Goal: Task Accomplishment & Management: Manage account settings

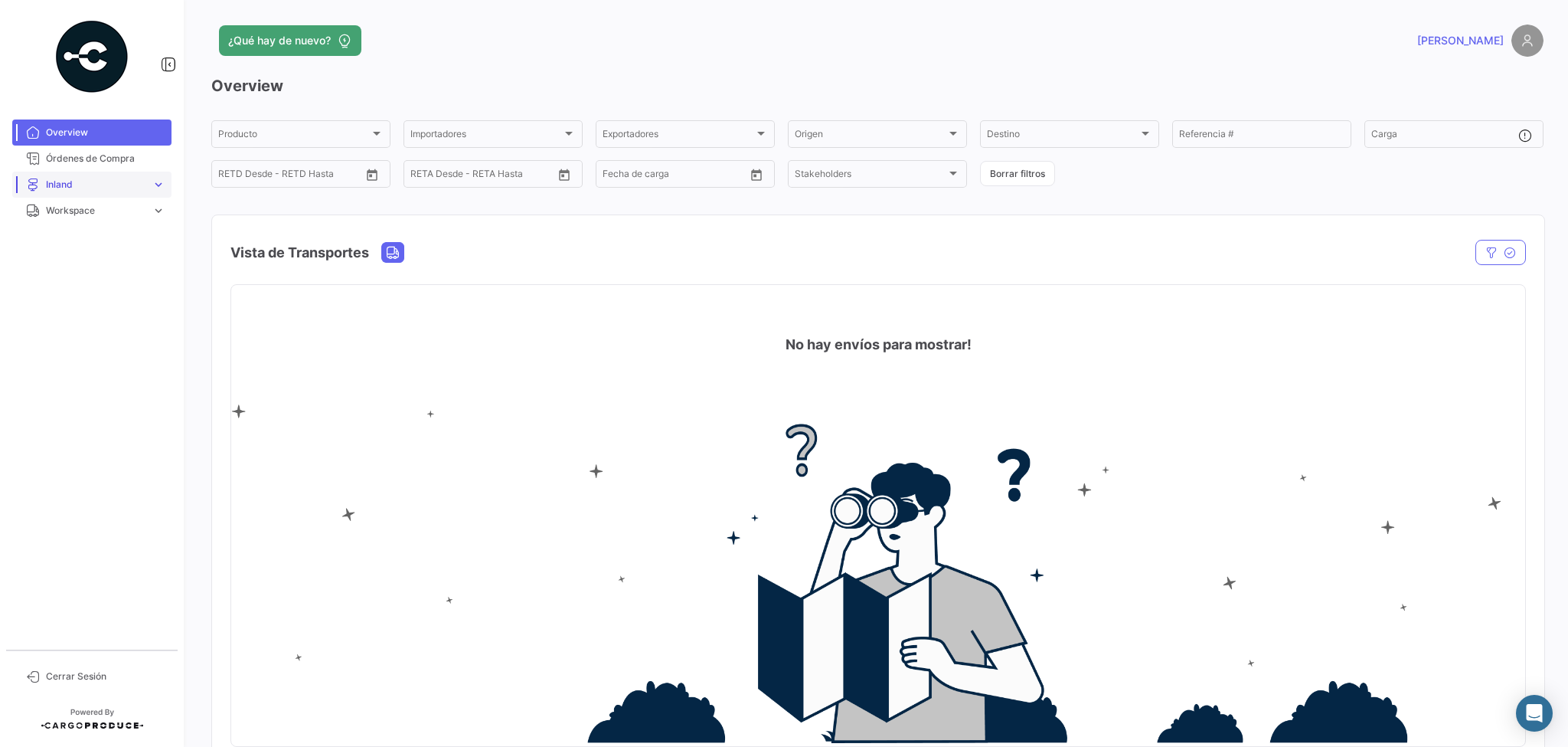
click at [98, 187] on span "Inland" at bounding box center [96, 185] width 100 height 14
click at [63, 217] on span "Cargas Inland" at bounding box center [70, 217] width 61 height 14
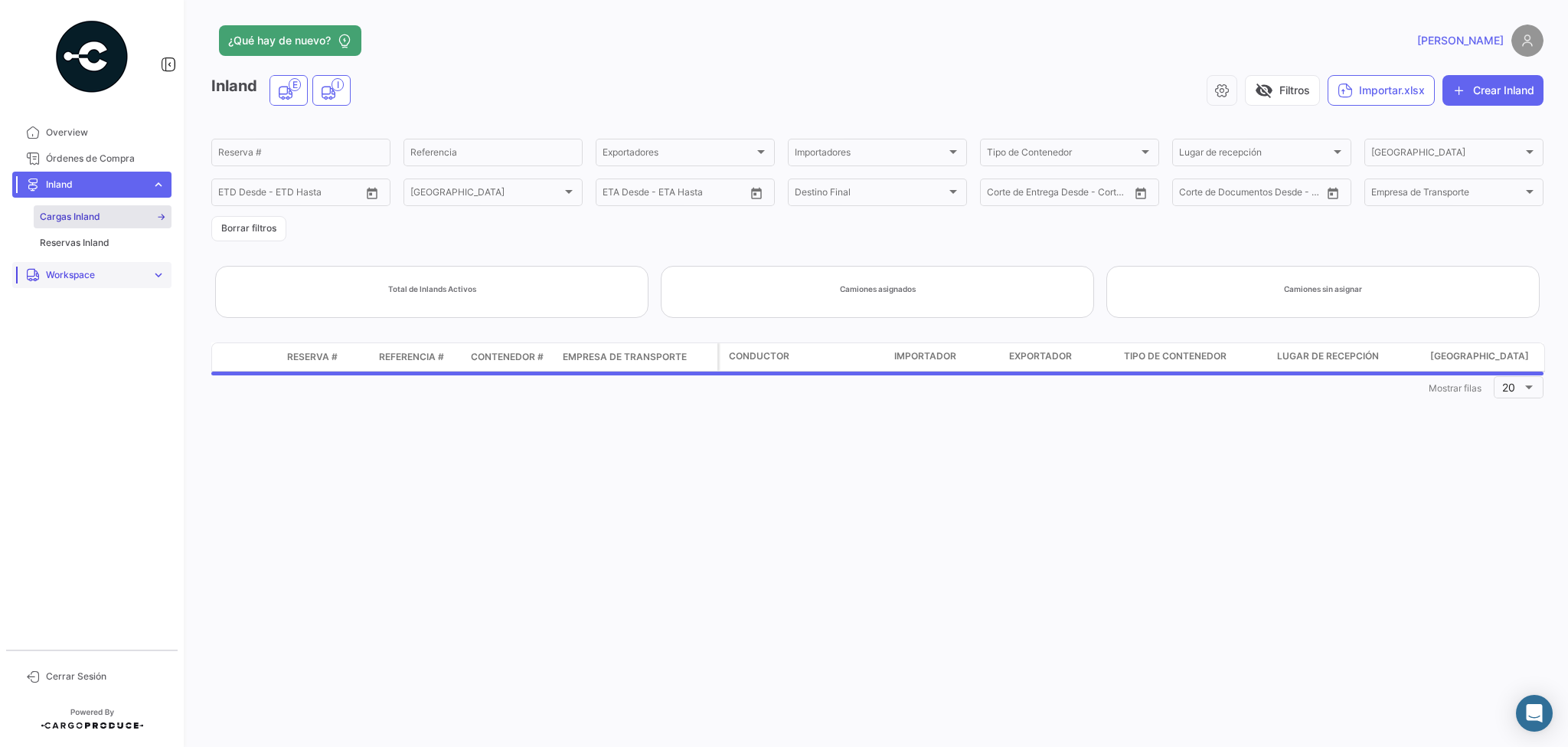
click at [148, 280] on link "Workspace expand_more" at bounding box center [91, 275] width 159 height 26
click at [51, 267] on span "Inland" at bounding box center [53, 269] width 27 height 14
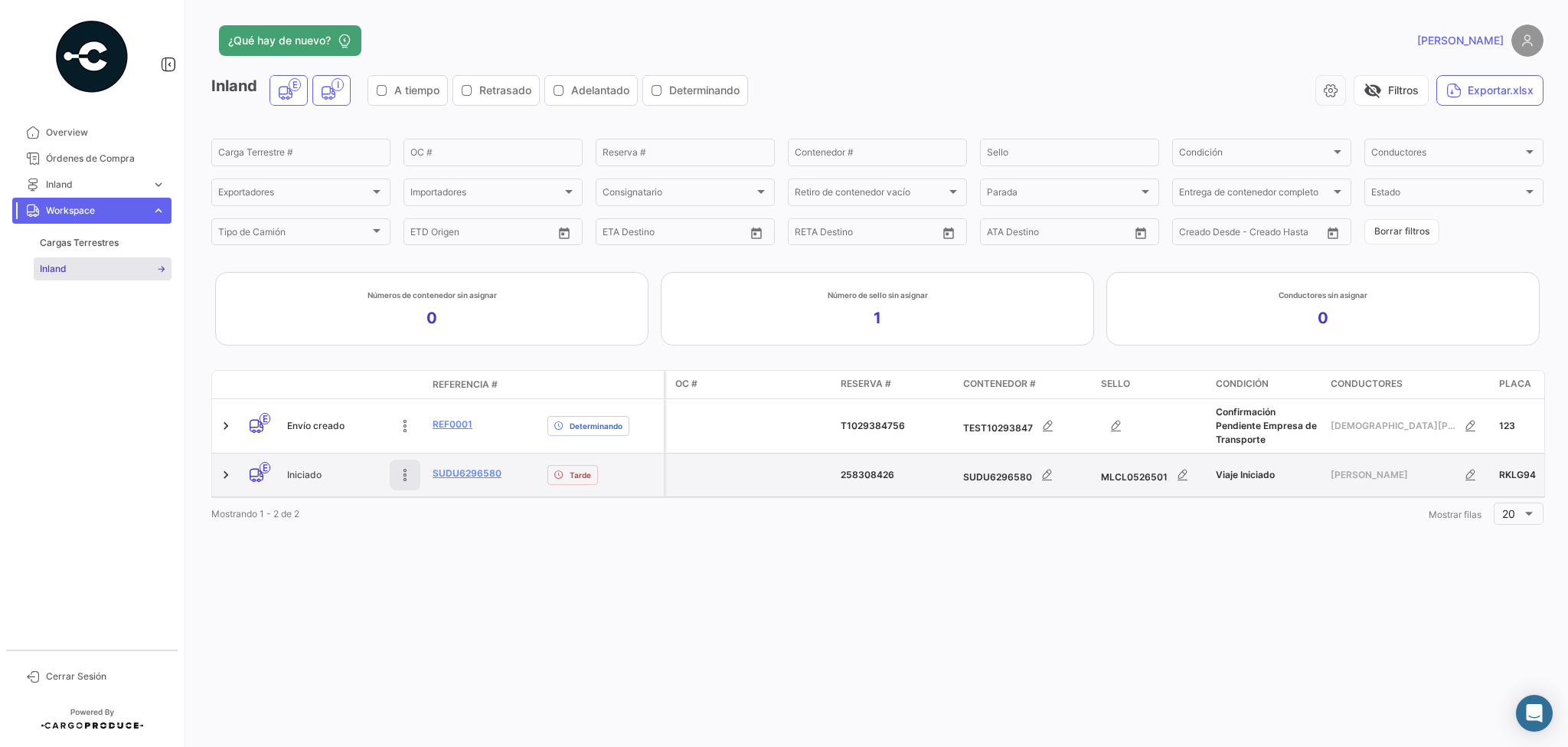
click at [405, 479] on icon at bounding box center [405, 475] width 16 height 16
click at [457, 475] on link "SUDU6296580" at bounding box center [466, 473] width 69 height 14
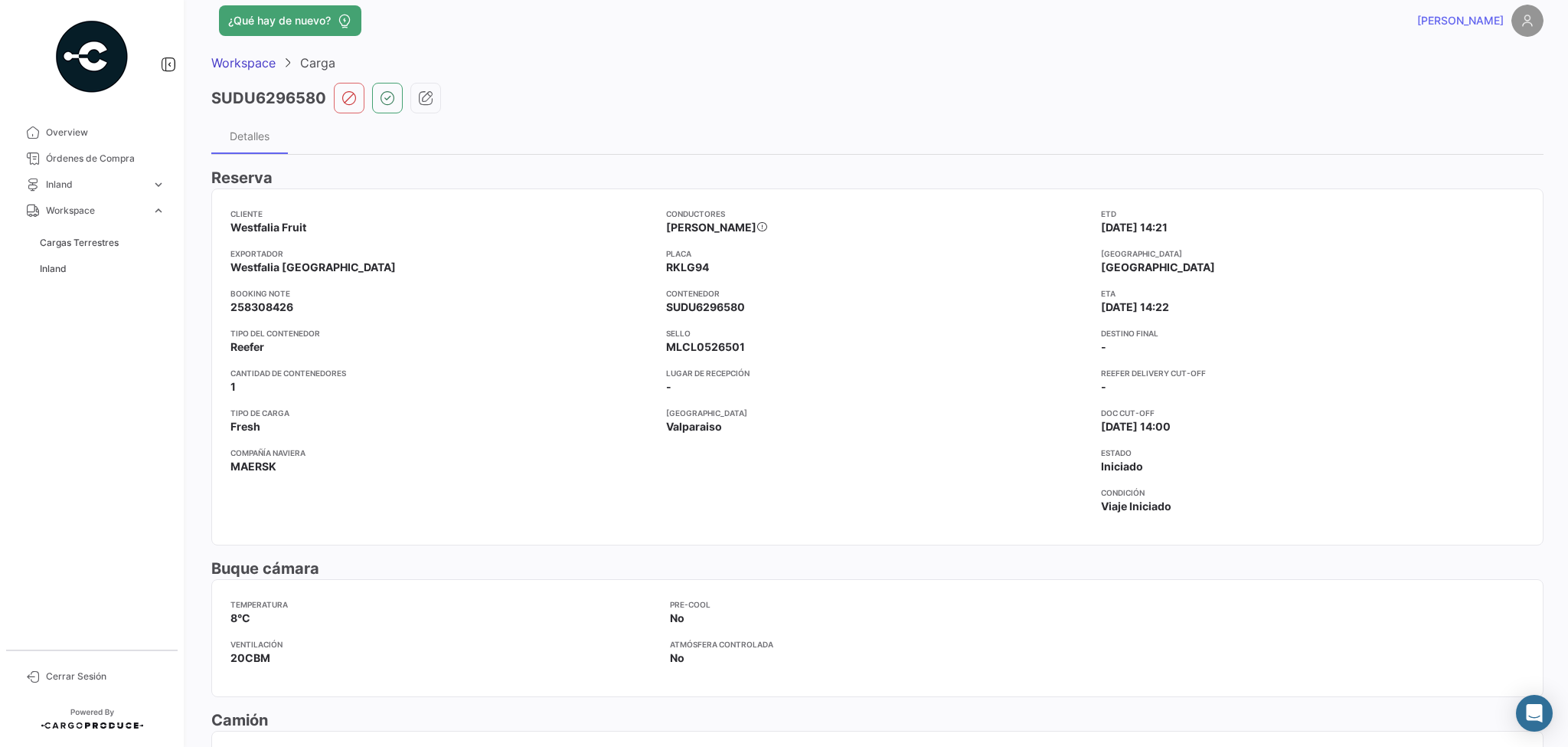
scroll to position [62, 0]
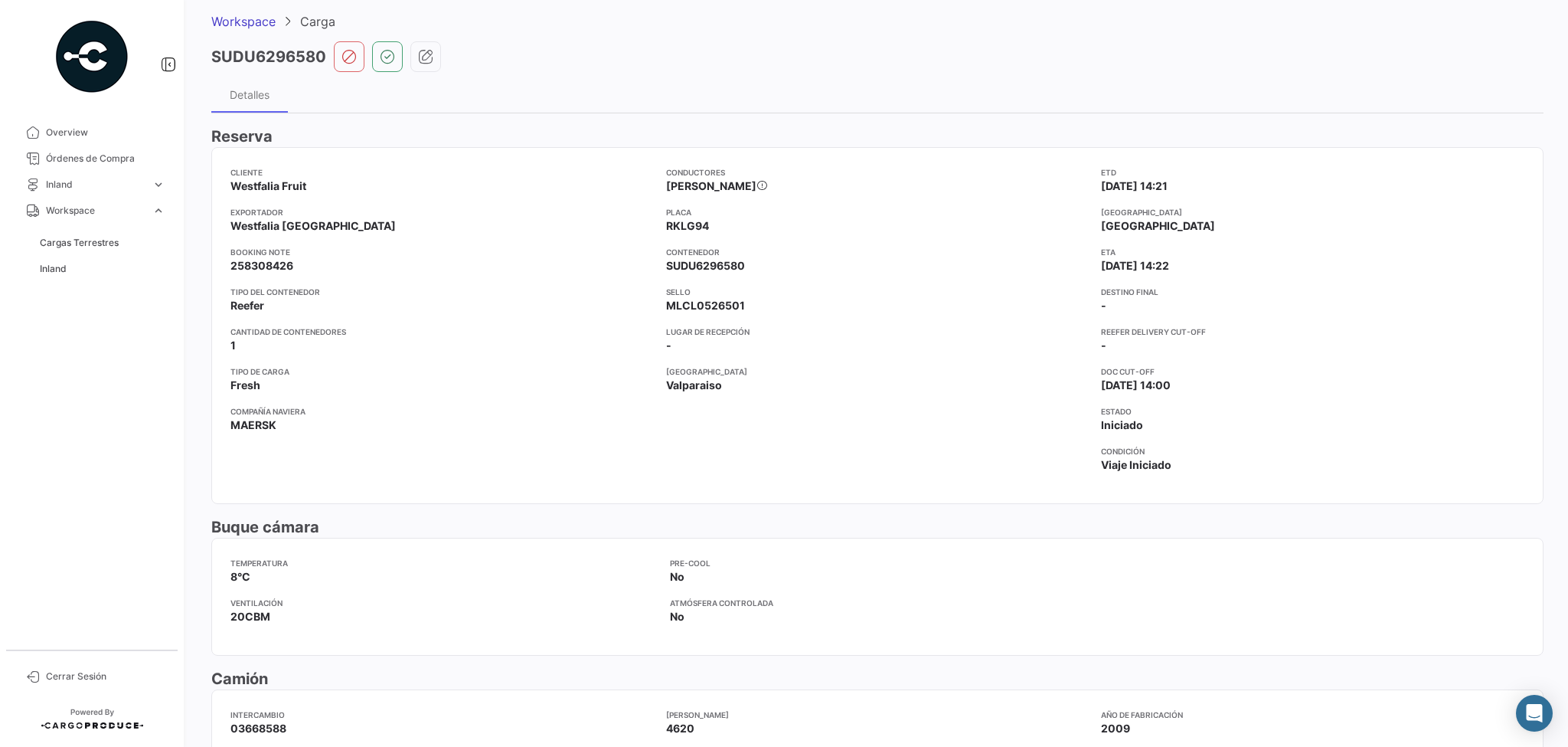
drag, startPoint x: 663, startPoint y: 185, endPoint x: 790, endPoint y: 187, distance: 127.0
click at [790, 187] on div "Conductores [PERSON_NAME]" at bounding box center [878, 186] width 424 height 40
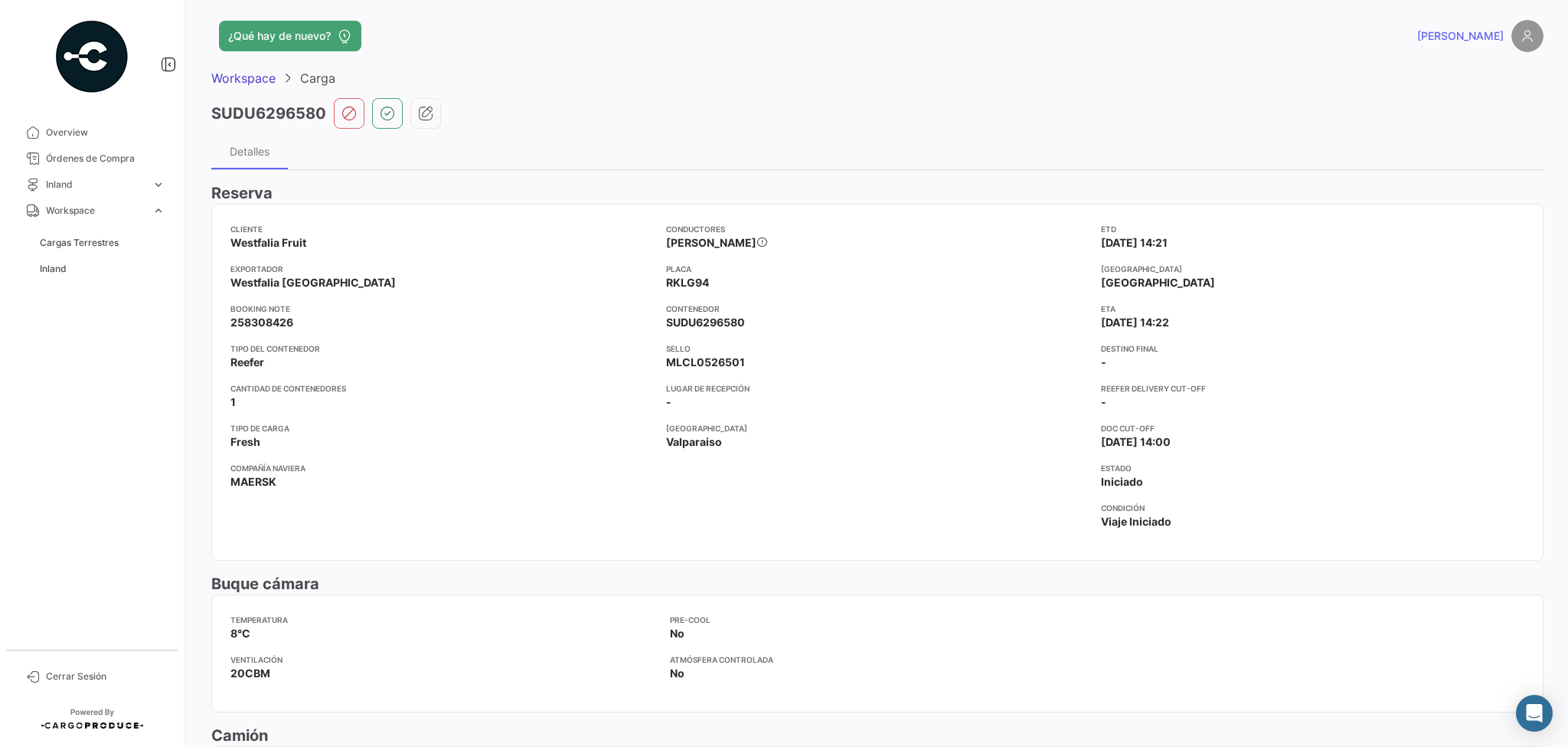
scroll to position [0, 0]
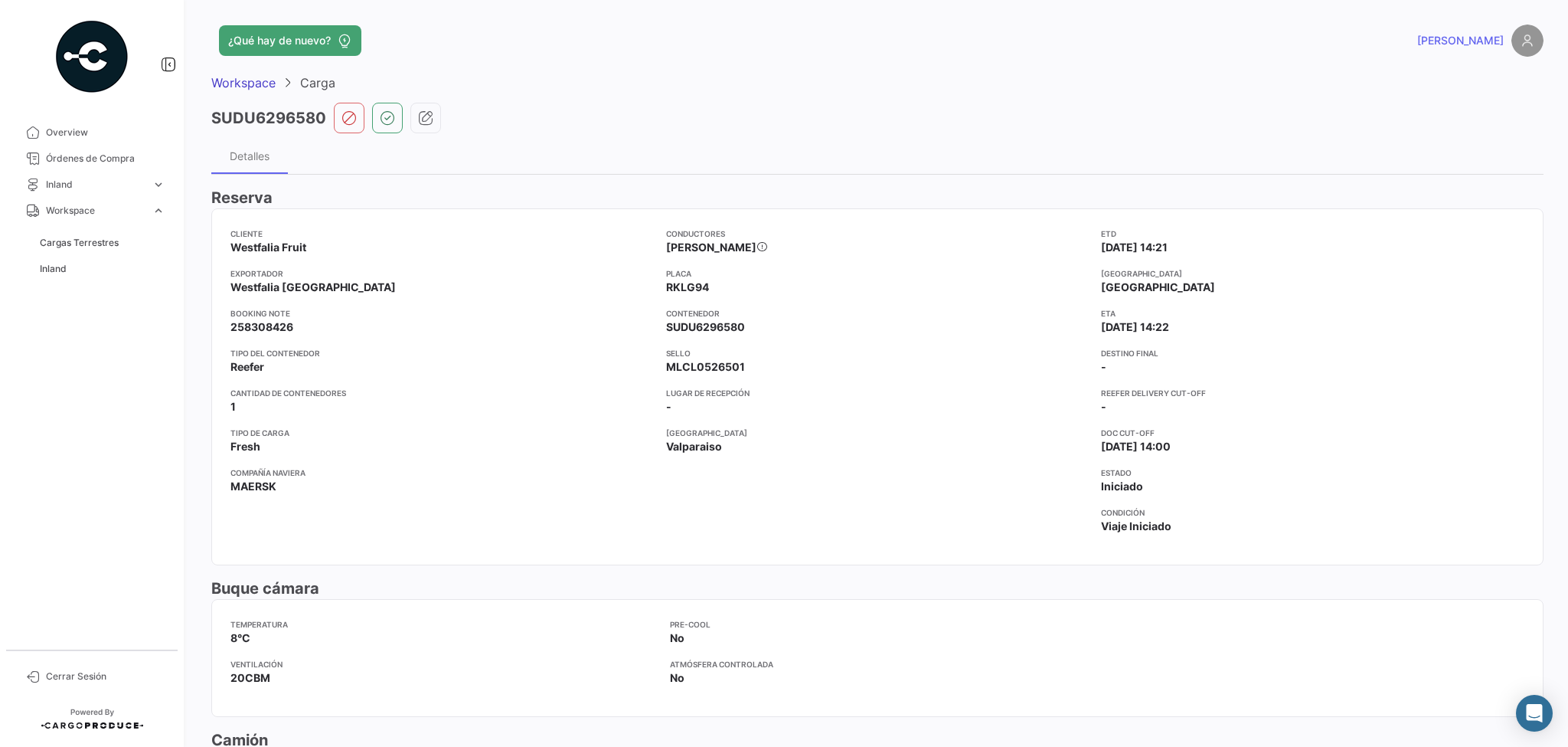
drag, startPoint x: 665, startPoint y: 285, endPoint x: 708, endPoint y: 285, distance: 43.0
click at [708, 285] on app-card-info-label "Placa RKLG94" at bounding box center [878, 281] width 424 height 28
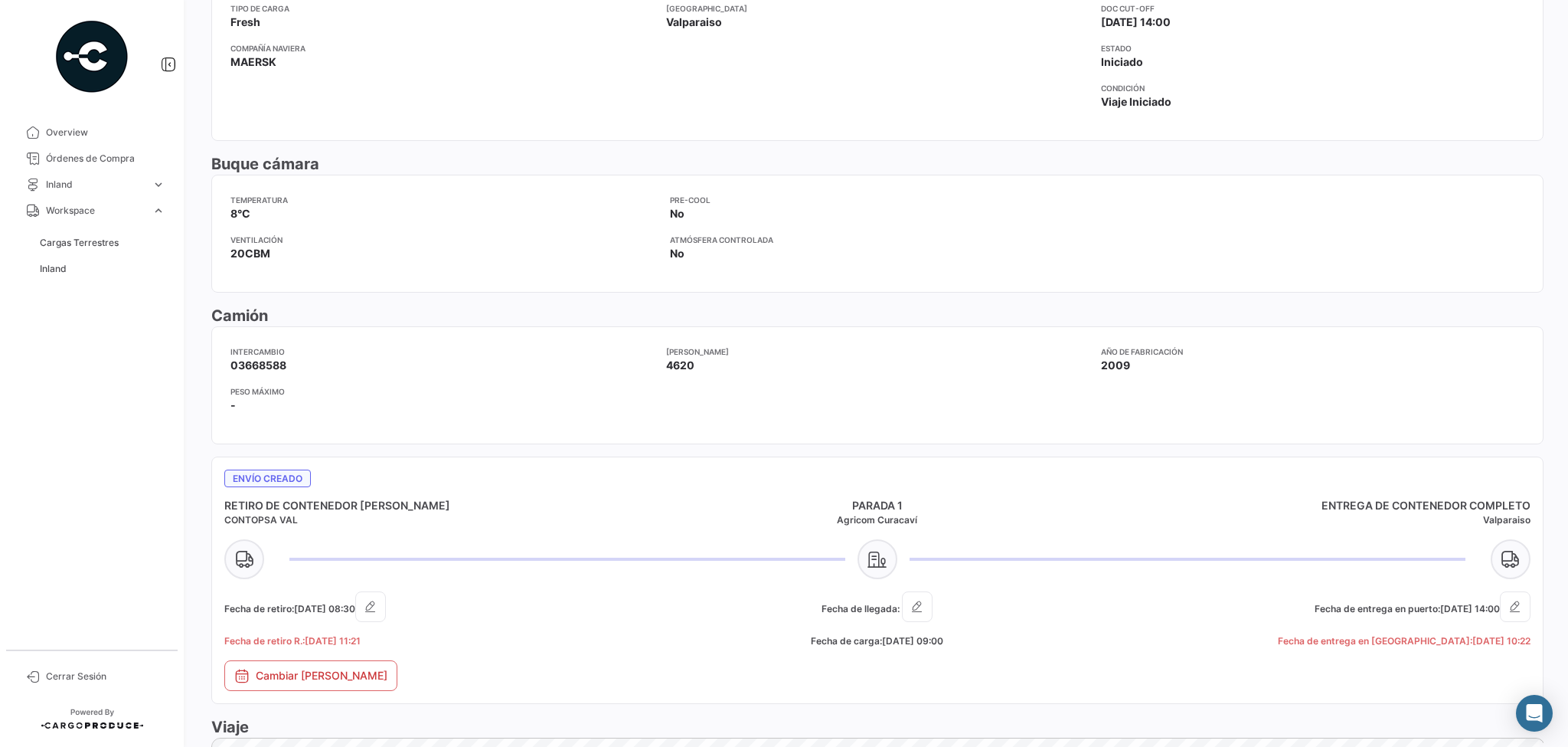
scroll to position [429, 0]
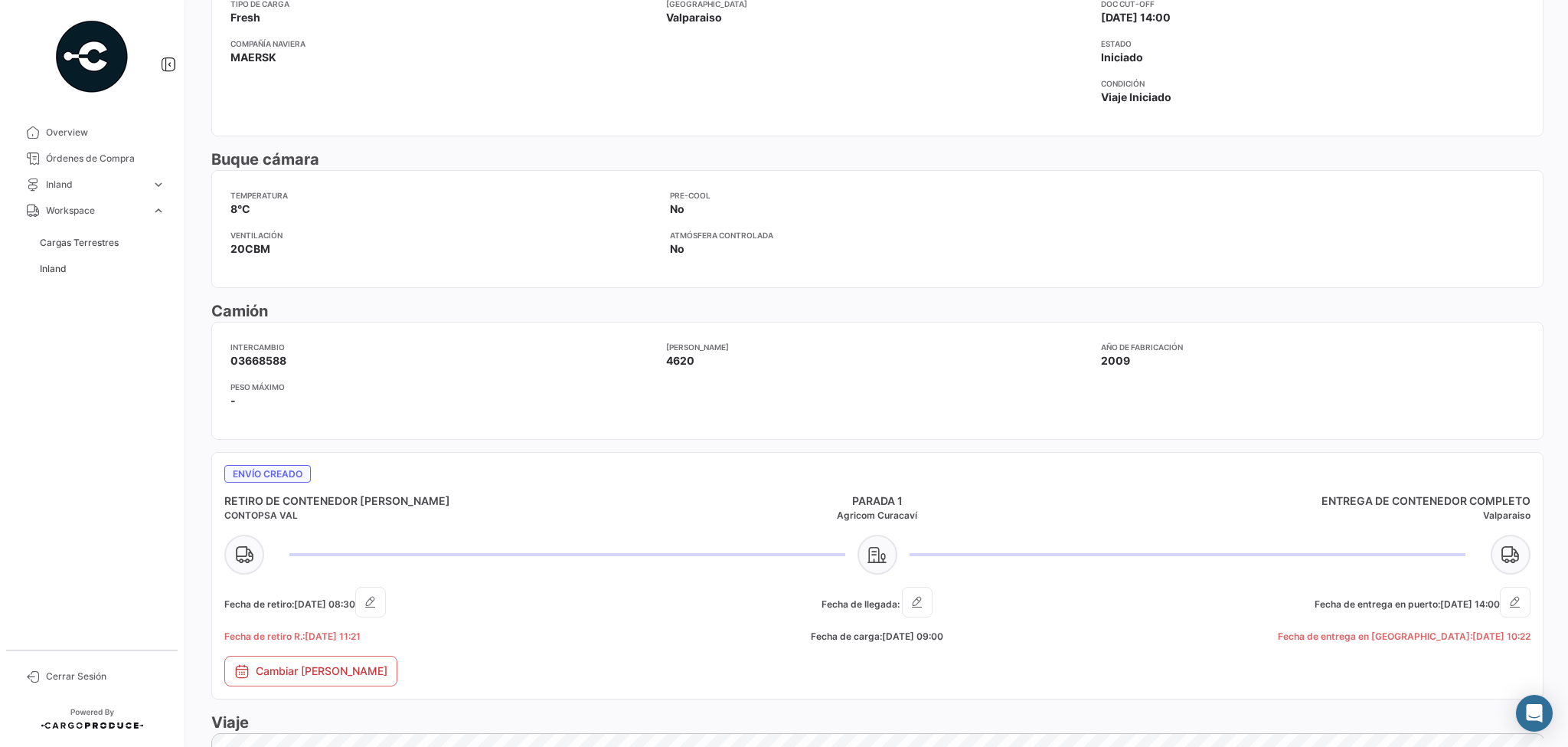
drag, startPoint x: 232, startPoint y: 205, endPoint x: 431, endPoint y: 199, distance: 199.1
click at [430, 199] on app-card-info-label "Temperatura 8°C" at bounding box center [444, 203] width 427 height 28
drag, startPoint x: 671, startPoint y: 208, endPoint x: 764, endPoint y: 212, distance: 93.1
click at [764, 212] on app-card-info-label "Pre-Cool No" at bounding box center [884, 203] width 427 height 28
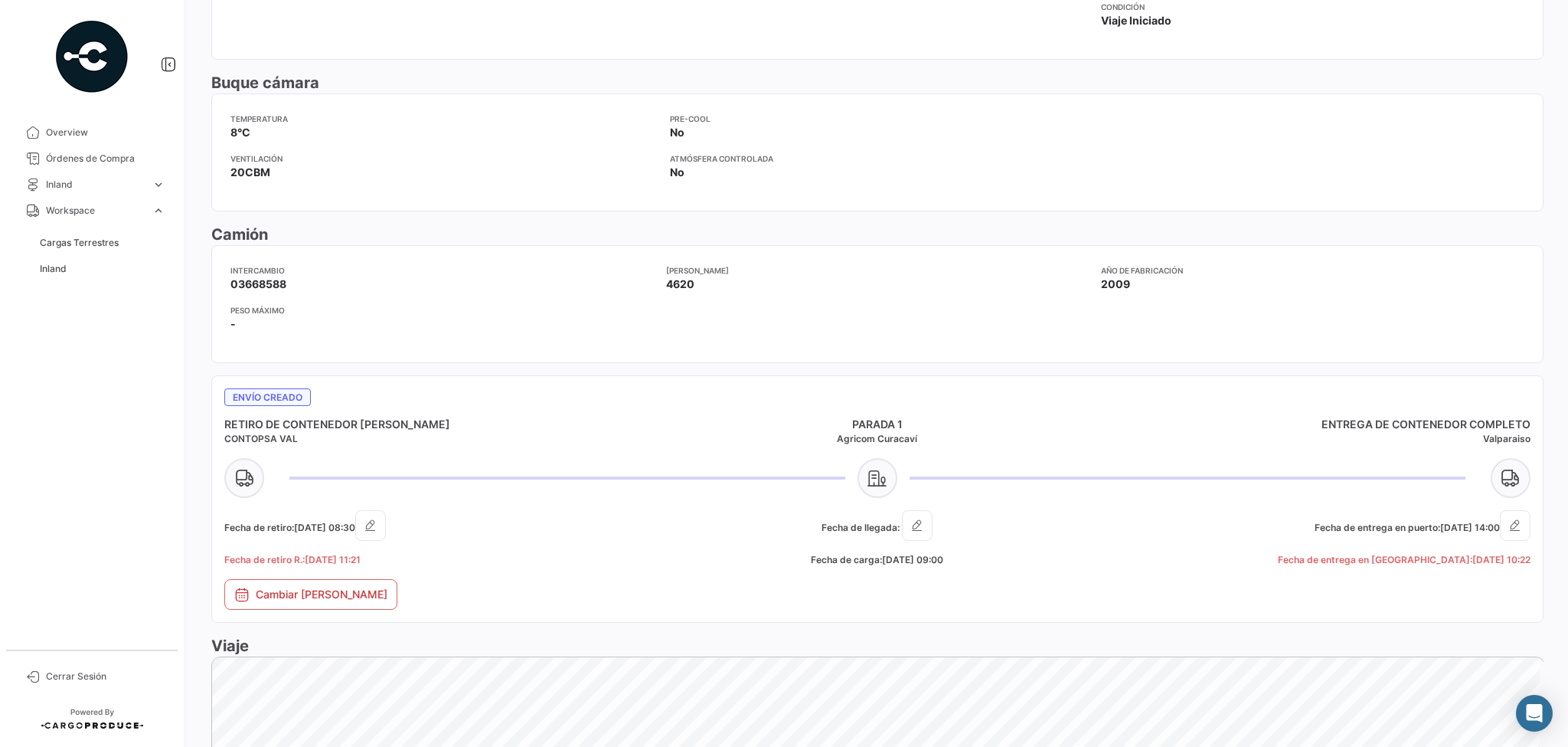
scroll to position [552, 0]
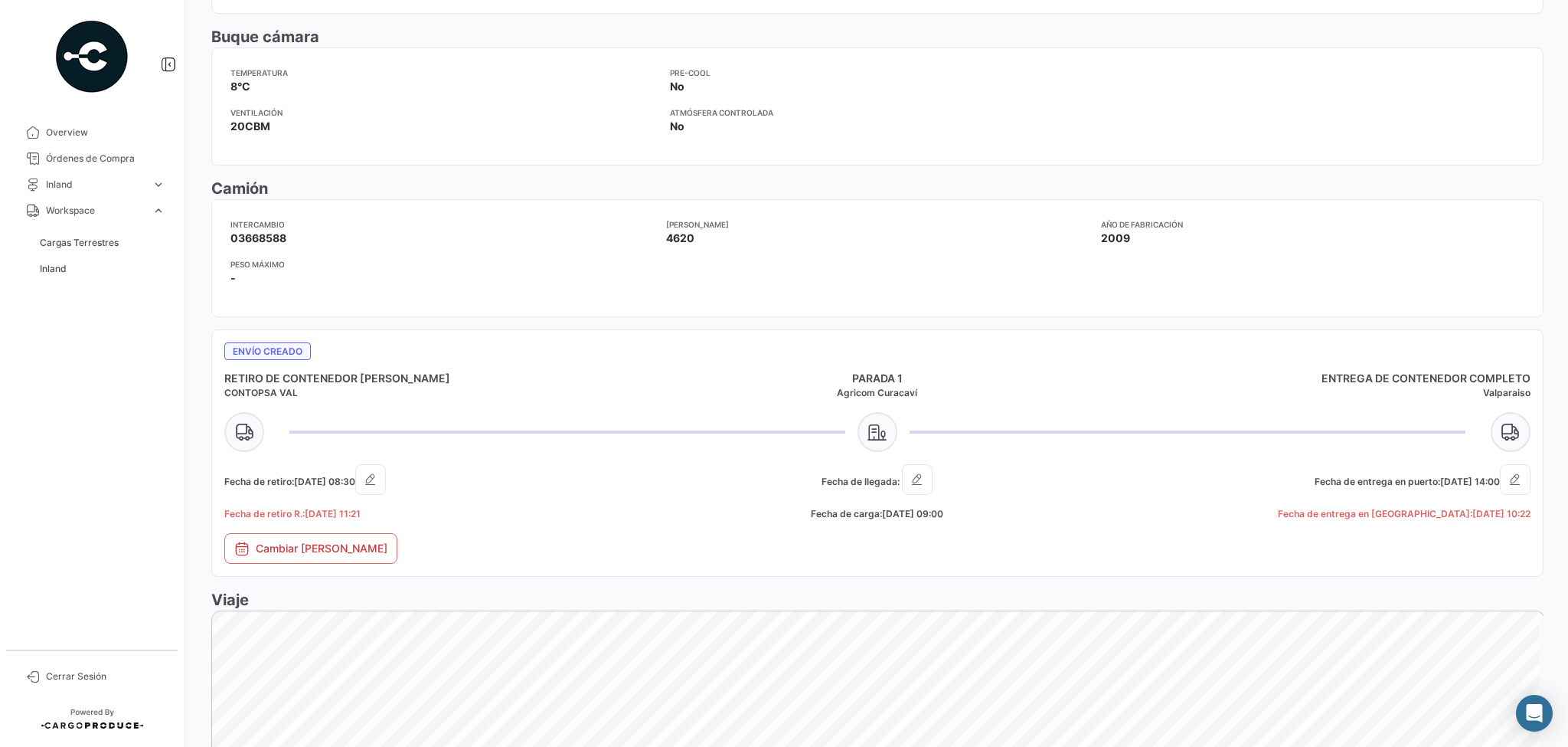
drag, startPoint x: 227, startPoint y: 235, endPoint x: 295, endPoint y: 235, distance: 68.0
click at [295, 235] on mat-card "Intercambio 03668588 Peso máximo - Tara 4620 Año de fabricación 2009" at bounding box center [877, 258] width 1333 height 118
drag, startPoint x: 662, startPoint y: 241, endPoint x: 870, endPoint y: 244, distance: 208.0
click at [716, 236] on div "Intercambio 03668588 Peso máximo - Tara 4620 Año de fabricación 2009" at bounding box center [877, 258] width 1294 height 80
click at [252, 272] on app-card-info-label "Peso máximo -" at bounding box center [442, 272] width 424 height 28
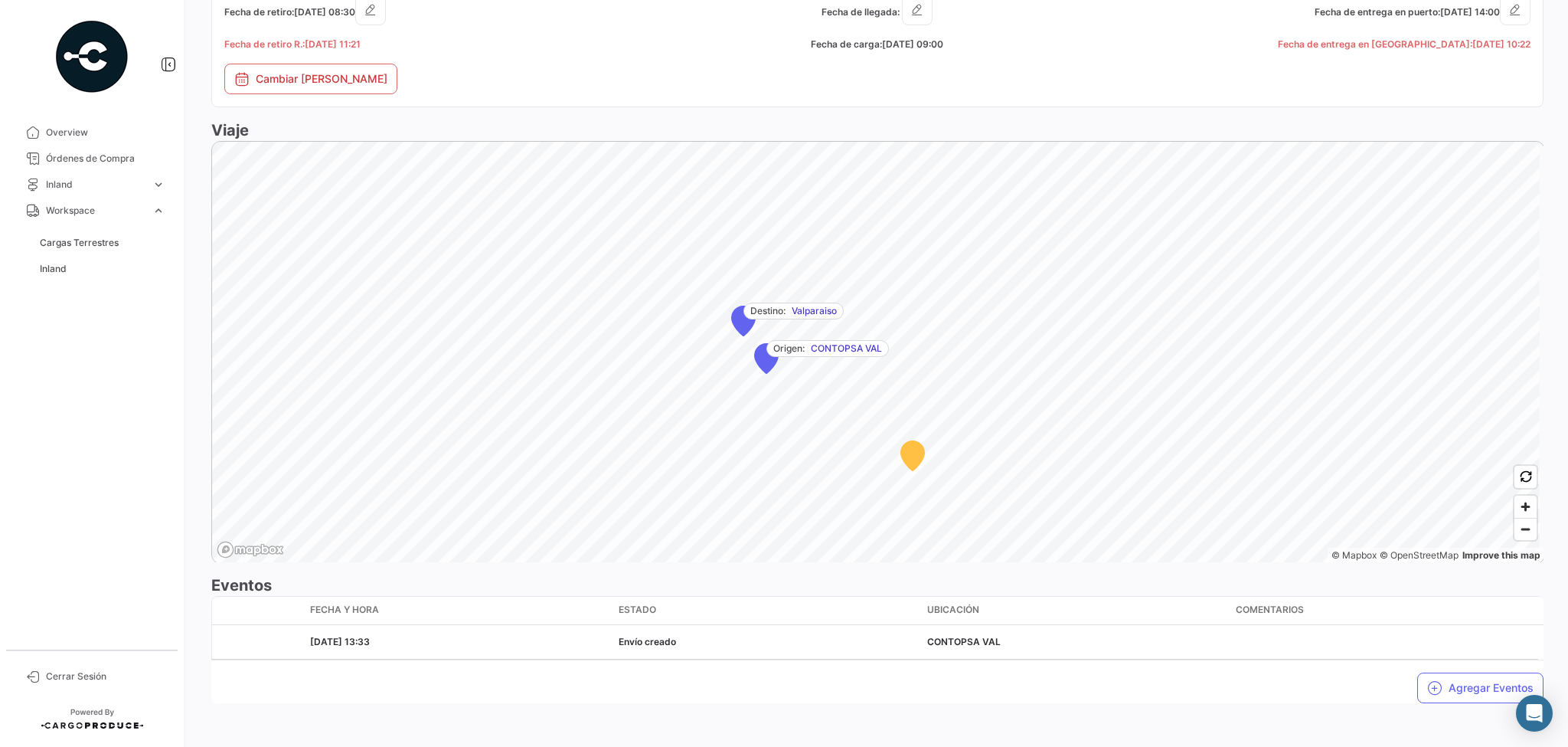
scroll to position [1022, 0]
click at [1522, 503] on span "Zoom in" at bounding box center [1525, 506] width 23 height 23
click at [1526, 500] on span "Zoom in" at bounding box center [1525, 506] width 23 height 23
click at [1519, 502] on span "Zoom in" at bounding box center [1525, 506] width 23 height 23
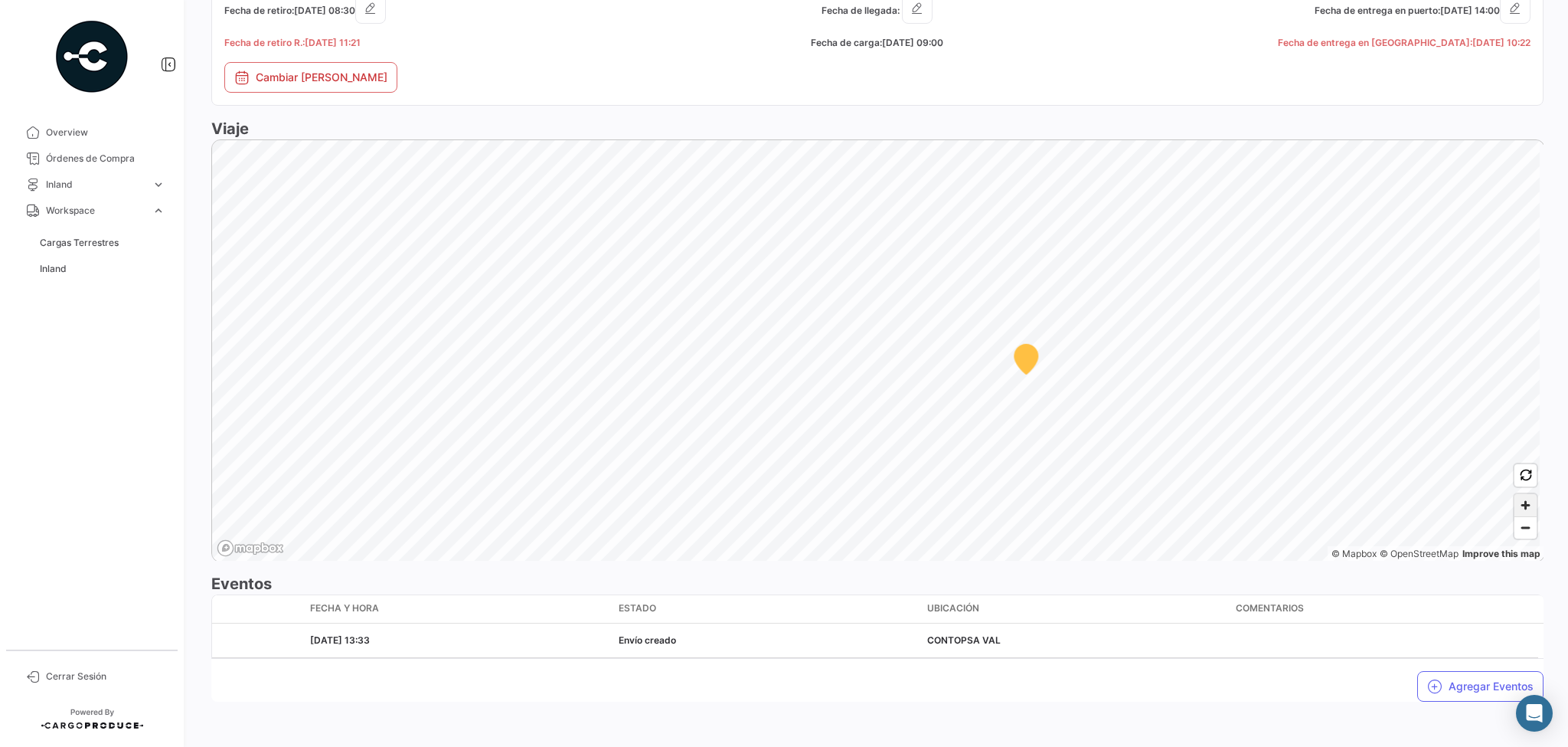
click at [1519, 502] on span "Zoom in" at bounding box center [1525, 506] width 23 height 23
click at [1522, 524] on span "Zoom out" at bounding box center [1525, 527] width 23 height 22
click at [1522, 507] on span "Zoom in" at bounding box center [1525, 506] width 23 height 23
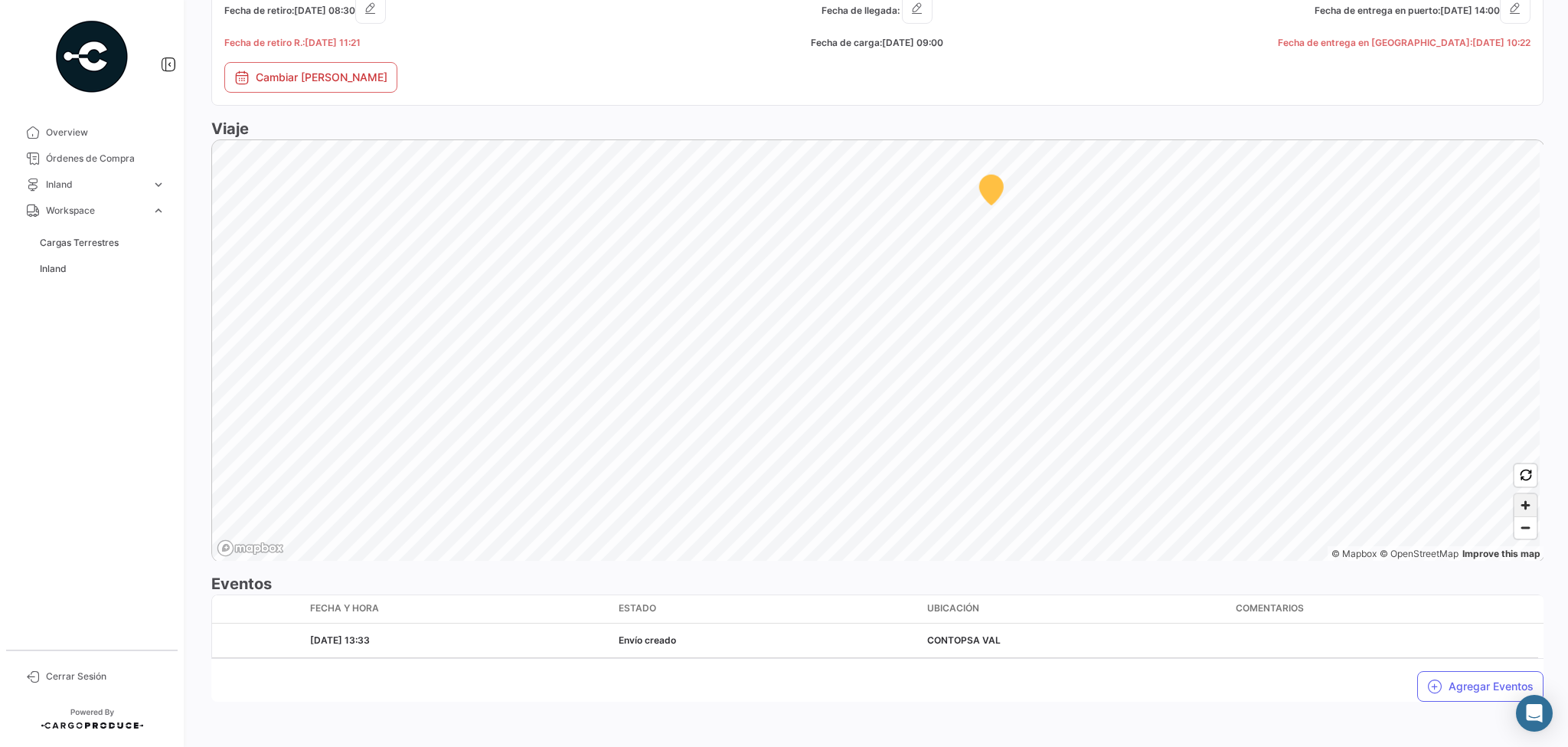
click at [1522, 507] on span "Zoom in" at bounding box center [1525, 506] width 23 height 23
drag, startPoint x: 1522, startPoint y: 507, endPoint x: 1509, endPoint y: 503, distance: 13.6
click at [1522, 507] on span "Zoom in" at bounding box center [1525, 506] width 23 height 23
click at [1518, 499] on span "Zoom in" at bounding box center [1525, 506] width 23 height 23
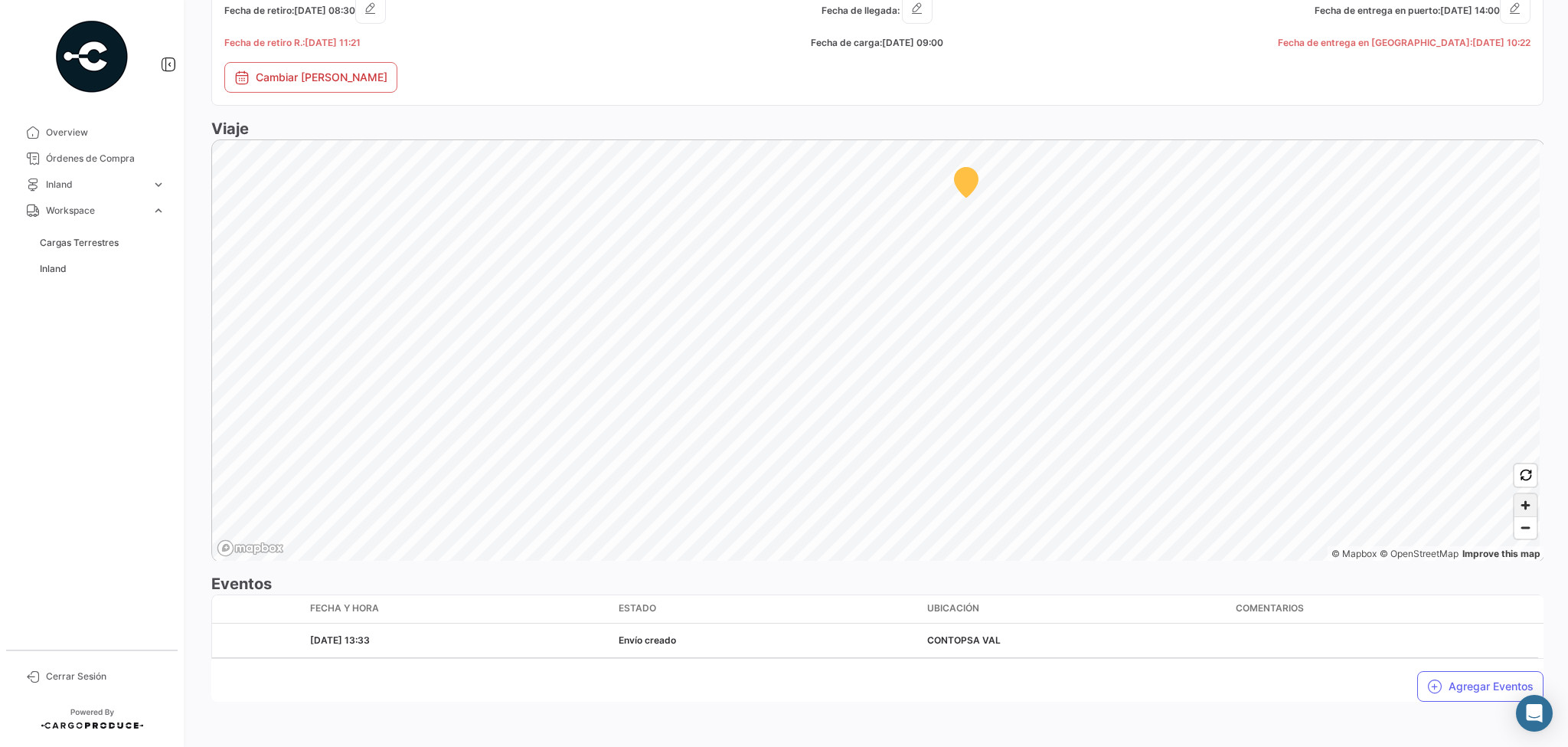
click at [1518, 499] on span "Zoom in" at bounding box center [1525, 506] width 23 height 23
click at [1522, 501] on span "Zoom in" at bounding box center [1525, 506] width 23 height 23
click at [1523, 501] on span "Zoom in" at bounding box center [1525, 506] width 23 height 23
click at [1518, 530] on span "Zoom out" at bounding box center [1525, 527] width 23 height 22
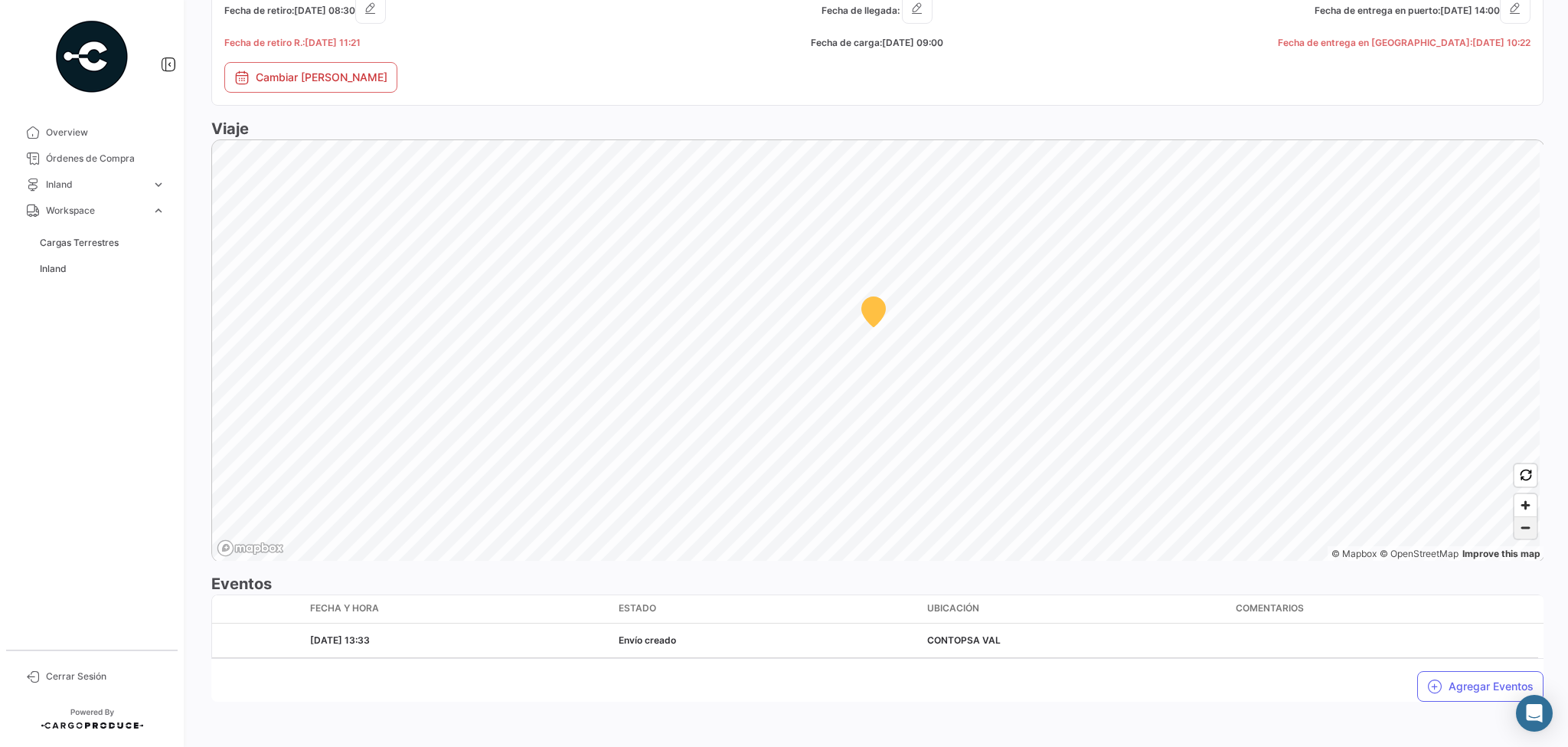
click at [1519, 529] on span "Zoom out" at bounding box center [1525, 527] width 23 height 22
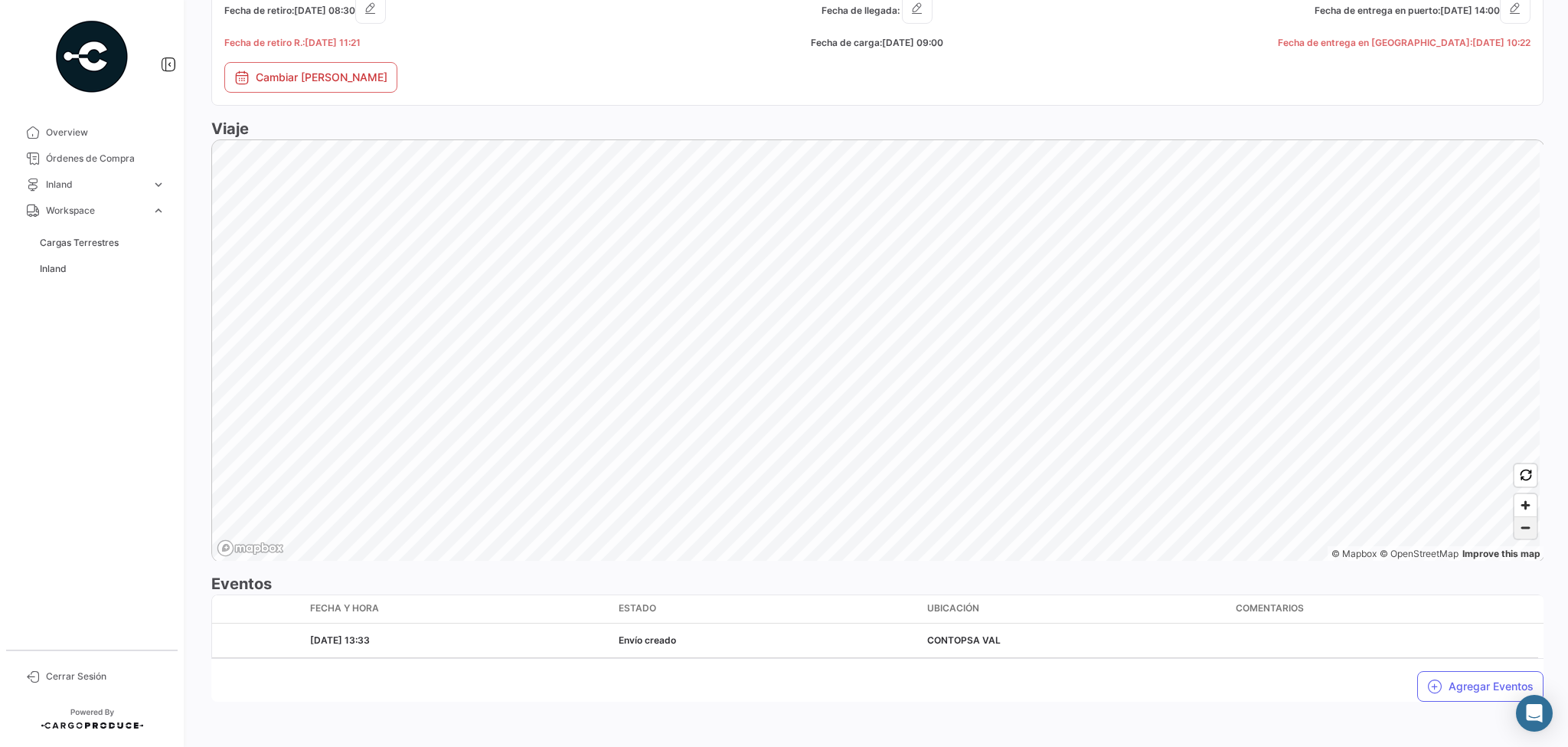
click at [1520, 524] on span "Zoom out" at bounding box center [1525, 527] width 23 height 22
click at [1522, 503] on span "Zoom in" at bounding box center [1525, 506] width 23 height 23
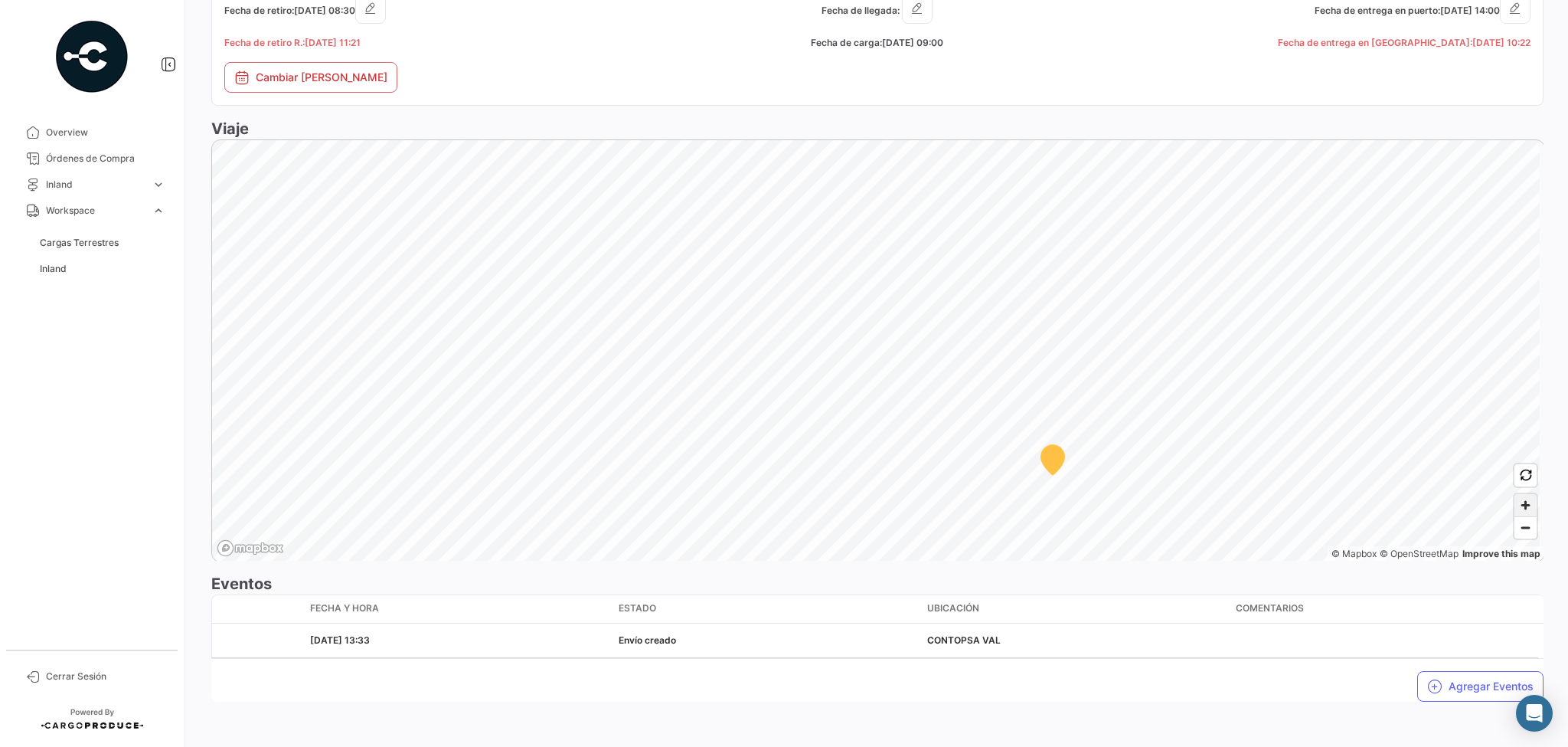
click at [1522, 503] on span "Zoom in" at bounding box center [1525, 506] width 23 height 23
click at [1519, 504] on span "Zoom in" at bounding box center [1525, 506] width 23 height 23
click at [1519, 526] on span "Zoom out" at bounding box center [1525, 527] width 23 height 22
click at [1527, 472] on div "Origen: CONTOPSA VAL Destino: Valparaiso © Mapbox © OpenStreetMap Improve this …" at bounding box center [878, 351] width 1334 height 423
click at [1519, 525] on span "Zoom out" at bounding box center [1525, 527] width 23 height 22
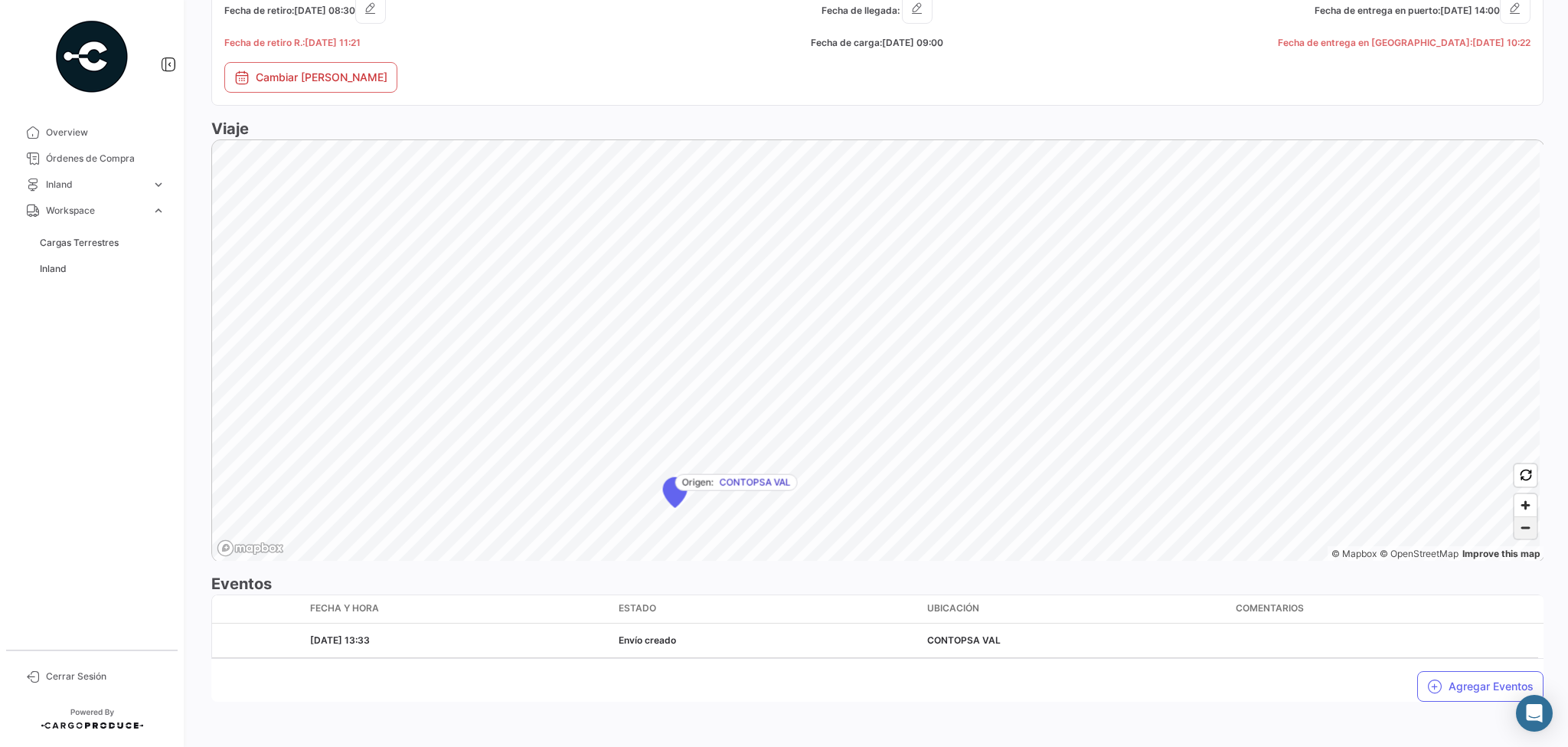
click at [1519, 525] on span "Zoom out" at bounding box center [1525, 527] width 23 height 22
click at [1518, 521] on span "Zoom out" at bounding box center [1525, 527] width 23 height 22
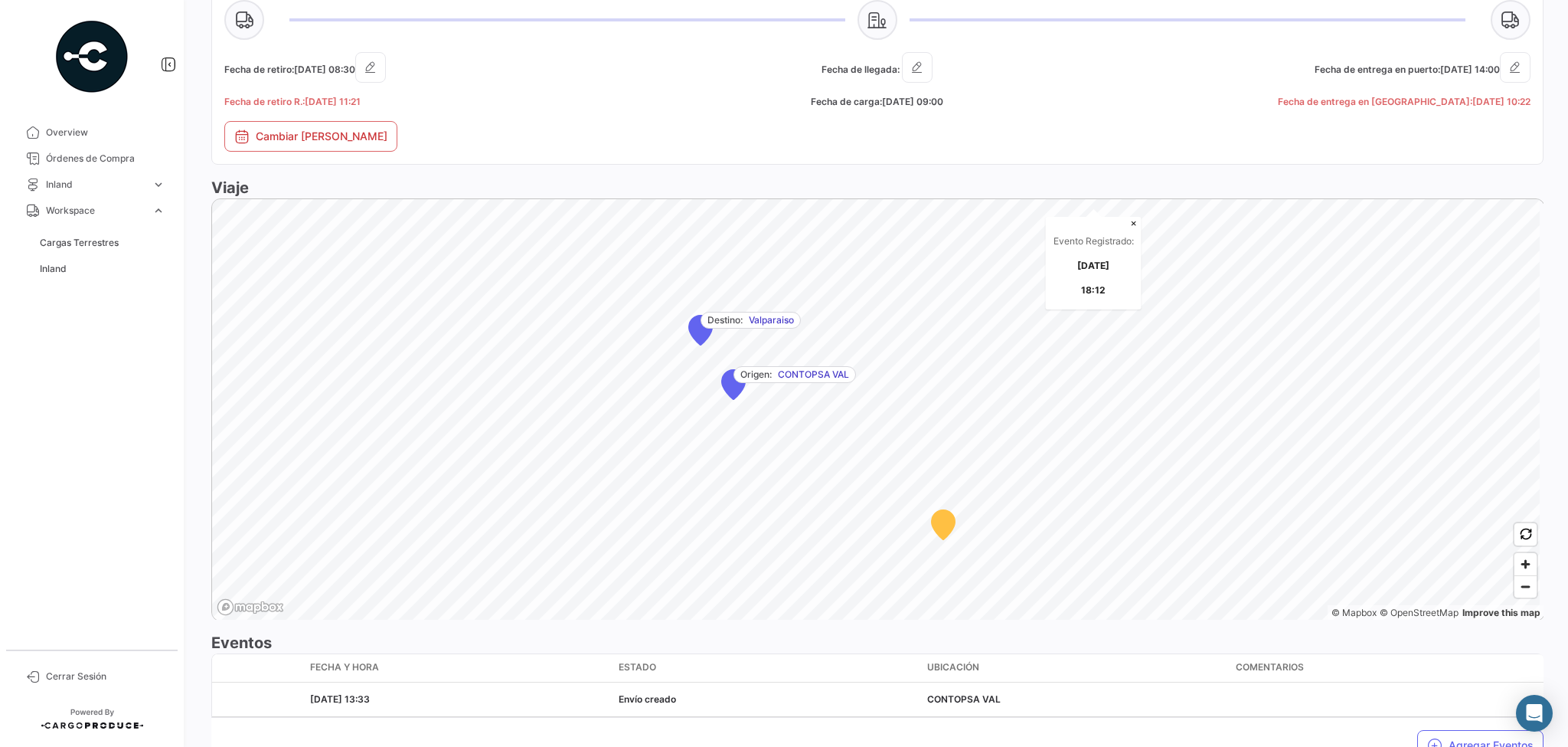
scroll to position [962, 0]
click at [1514, 582] on span "Zoom out" at bounding box center [1525, 589] width 23 height 22
click at [1519, 564] on span "Zoom in" at bounding box center [1525, 566] width 23 height 23
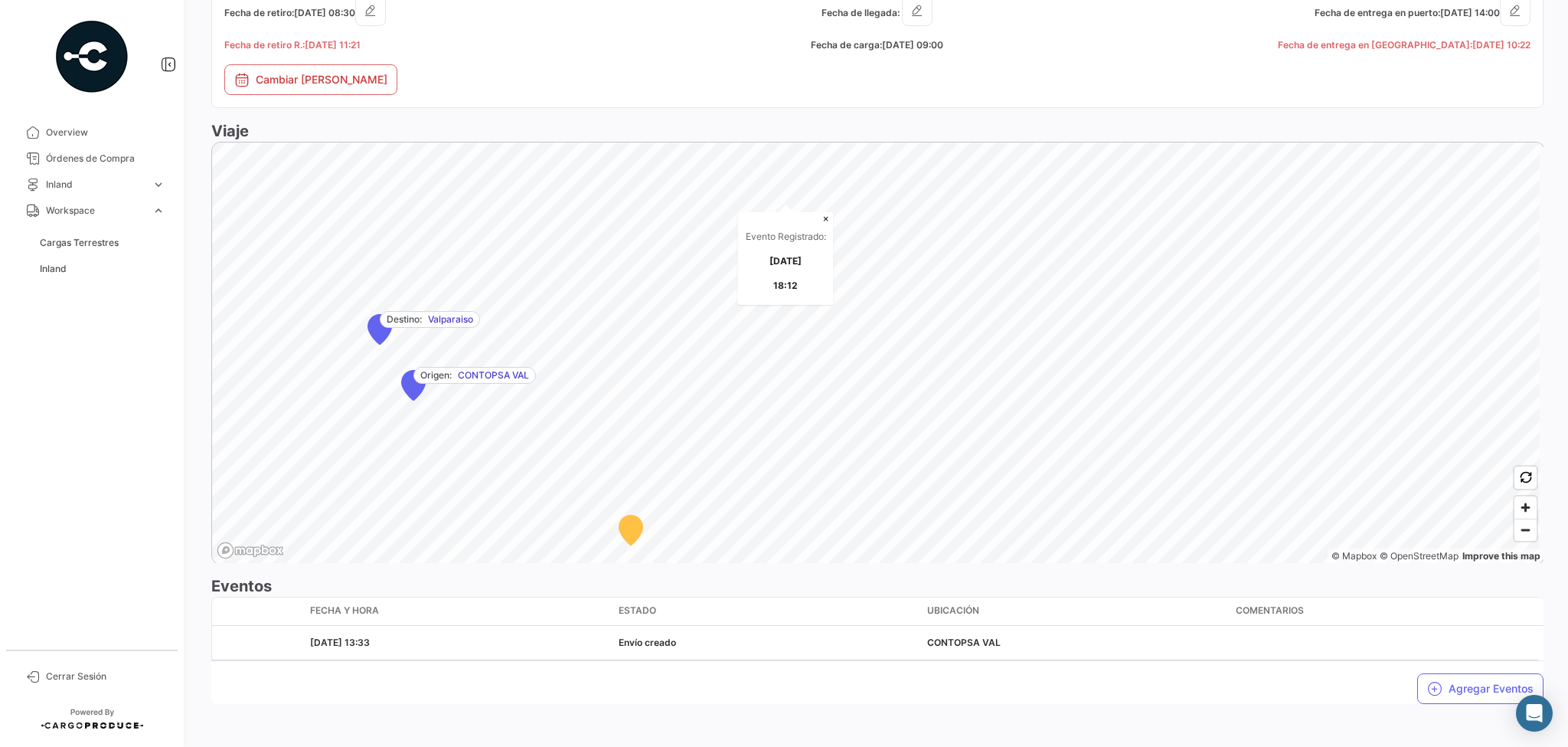
scroll to position [1022, 0]
click at [1456, 685] on button "Agregar Eventos" at bounding box center [1480, 686] width 127 height 30
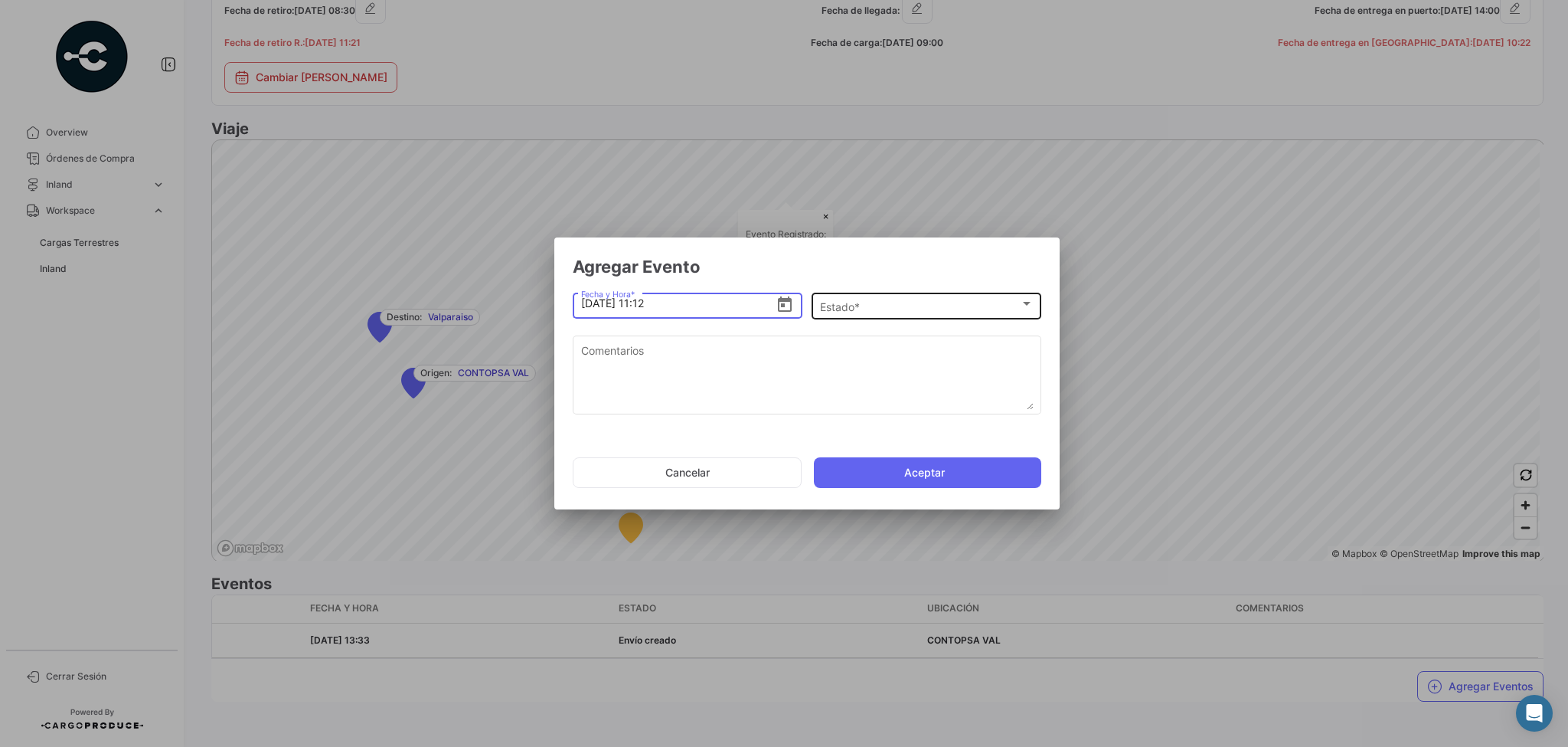
click at [906, 309] on div "Estado *" at bounding box center [920, 307] width 200 height 13
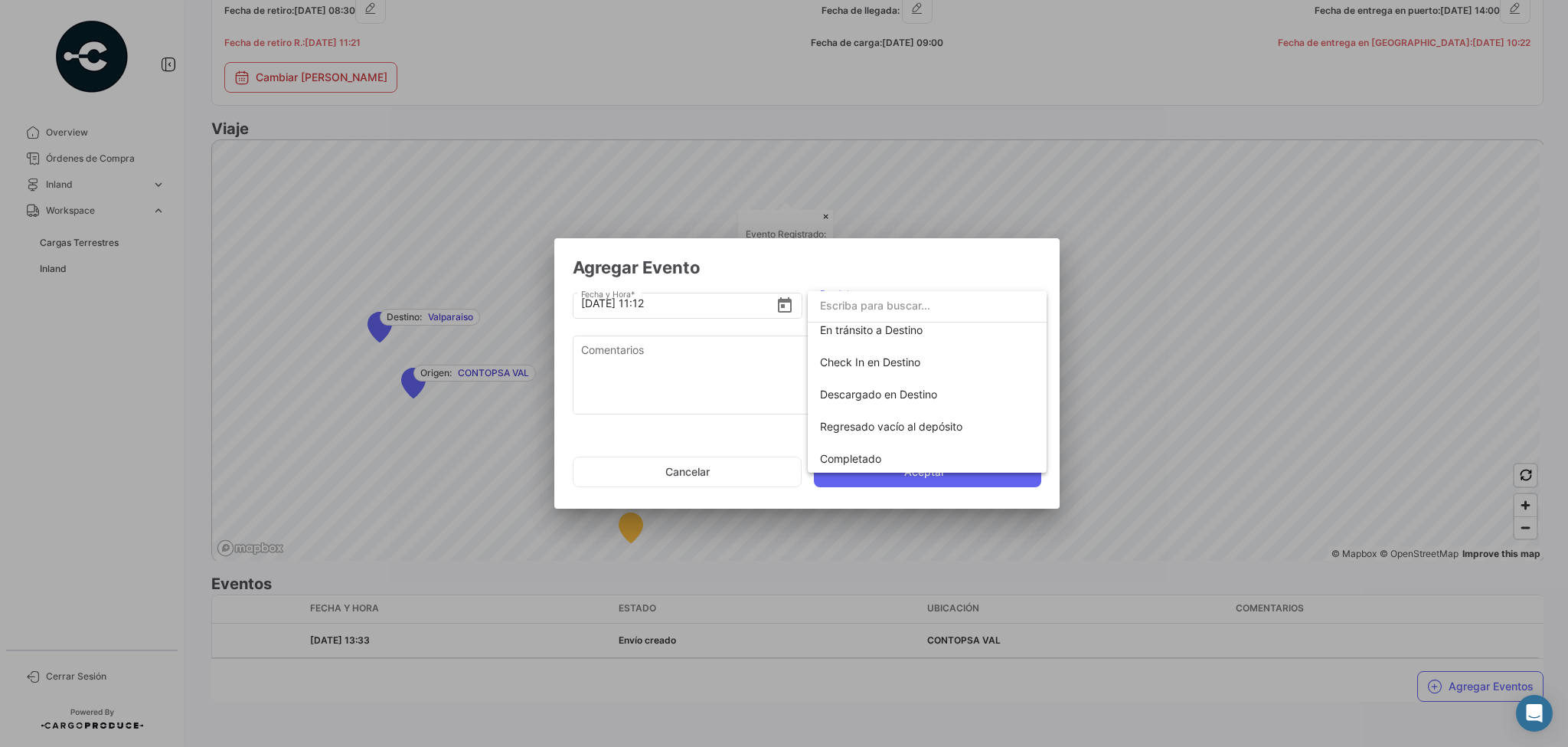
scroll to position [269, 0]
click at [853, 457] on span "Completado" at bounding box center [851, 456] width 62 height 13
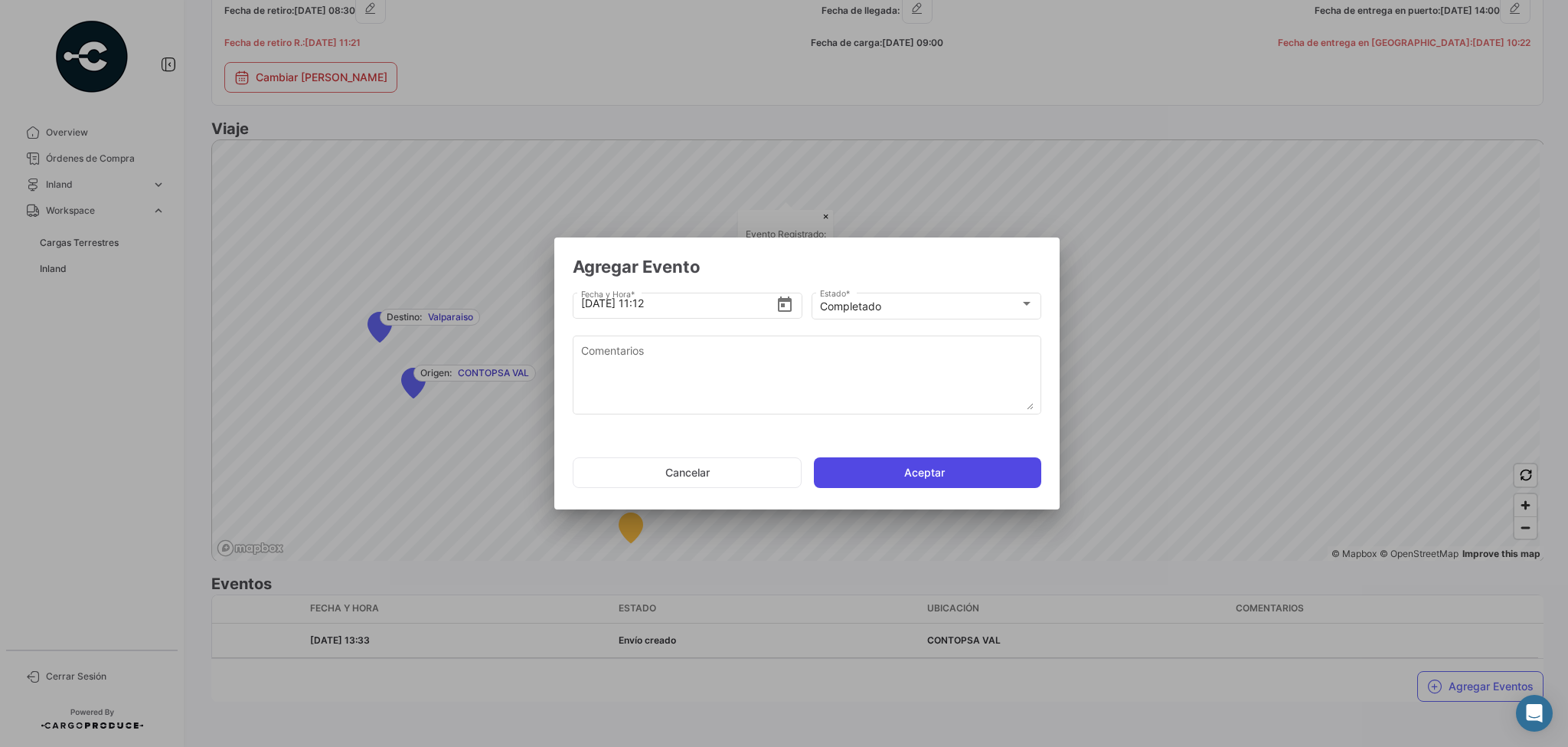
click at [928, 477] on button "Aceptar" at bounding box center [927, 473] width 227 height 30
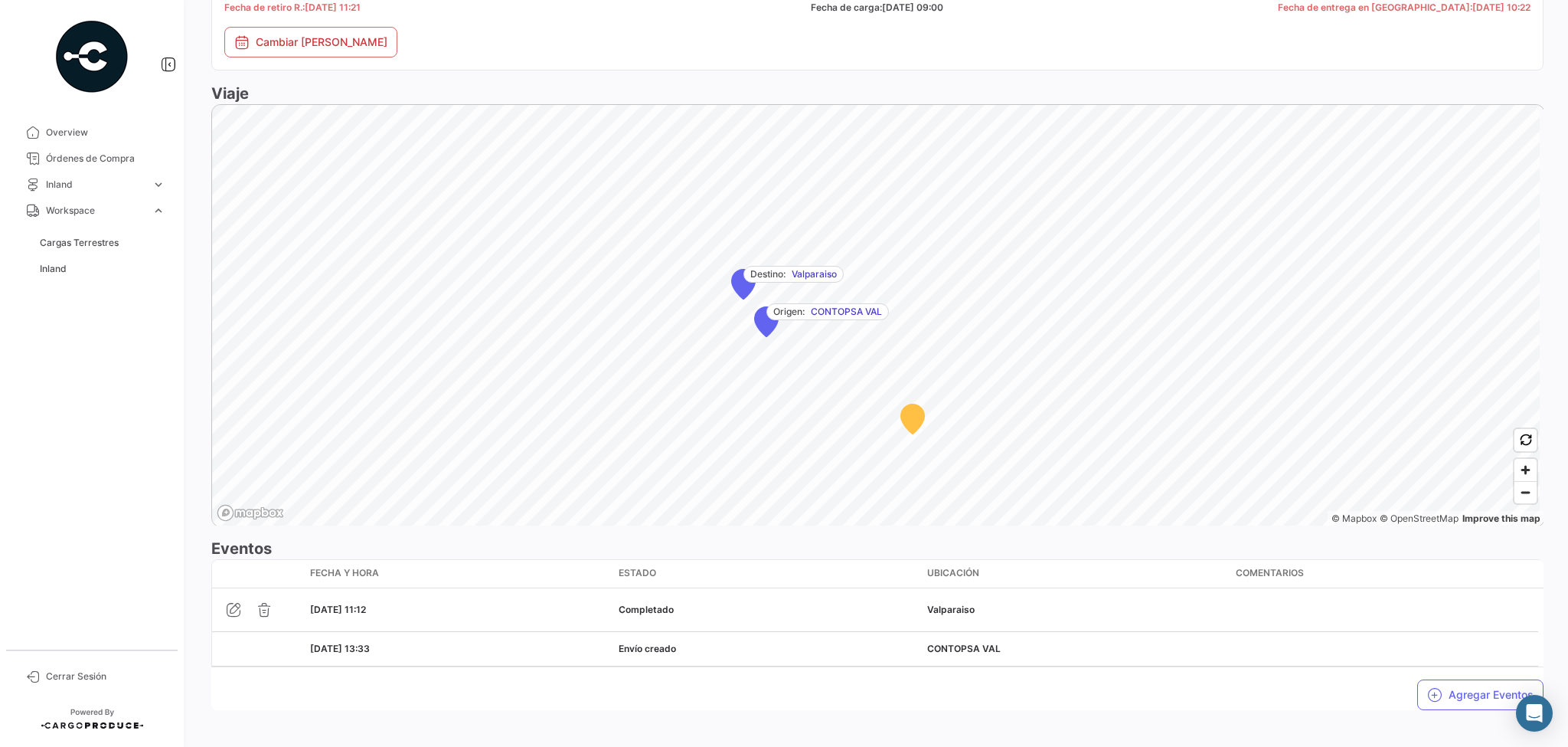
scroll to position [1097, 0]
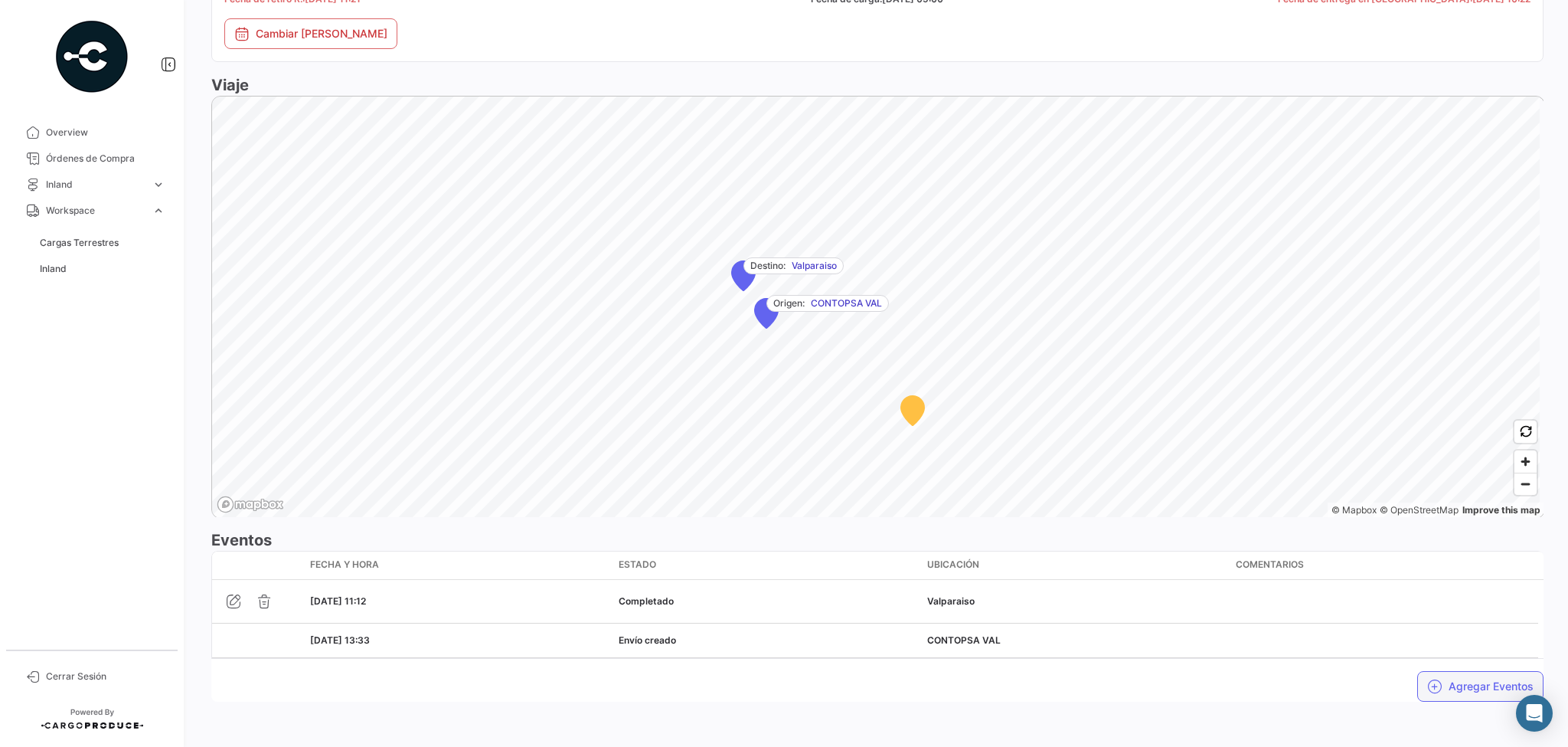
click at [1463, 684] on button "Agregar Eventos" at bounding box center [1480, 686] width 127 height 30
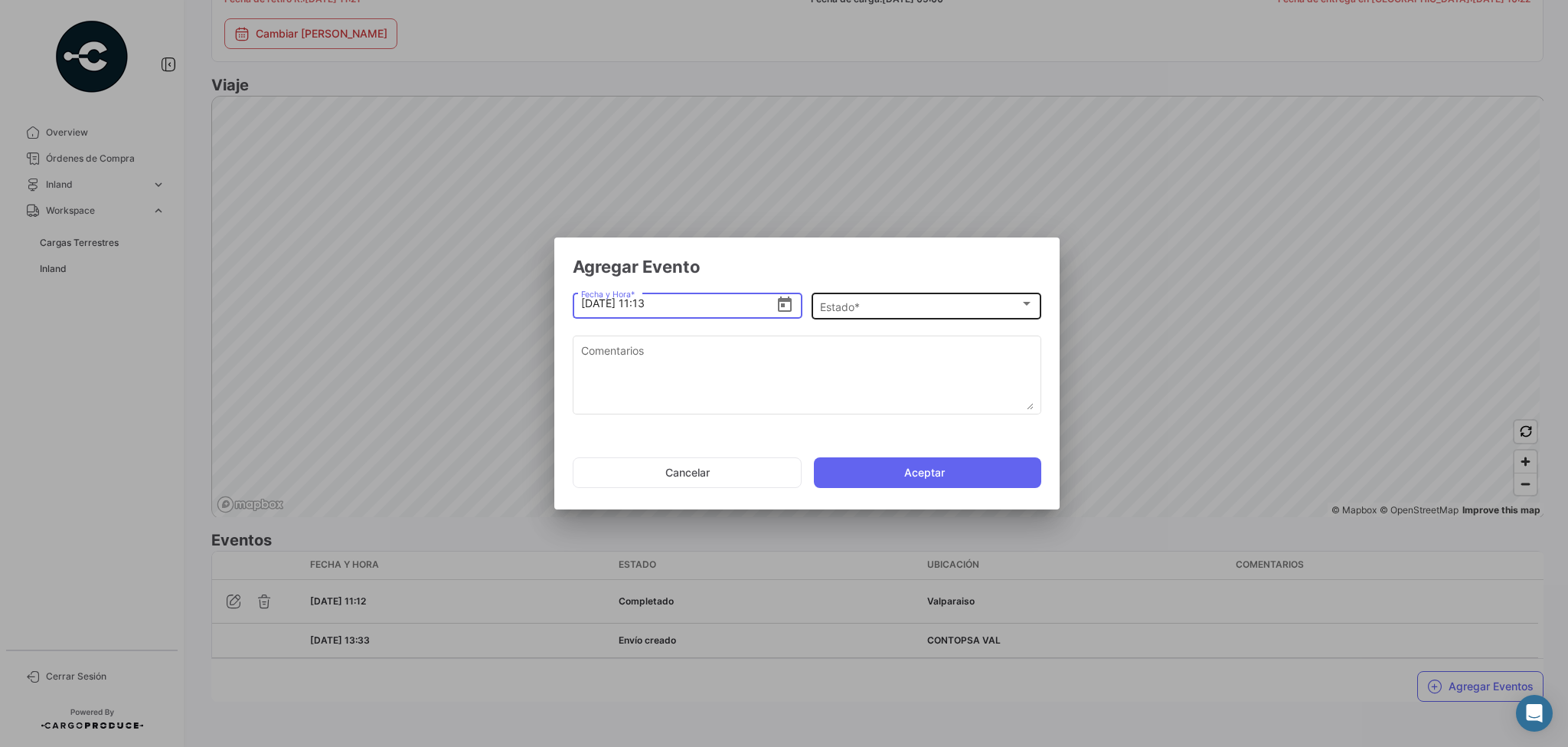
click at [959, 308] on div "Estado *" at bounding box center [920, 307] width 200 height 13
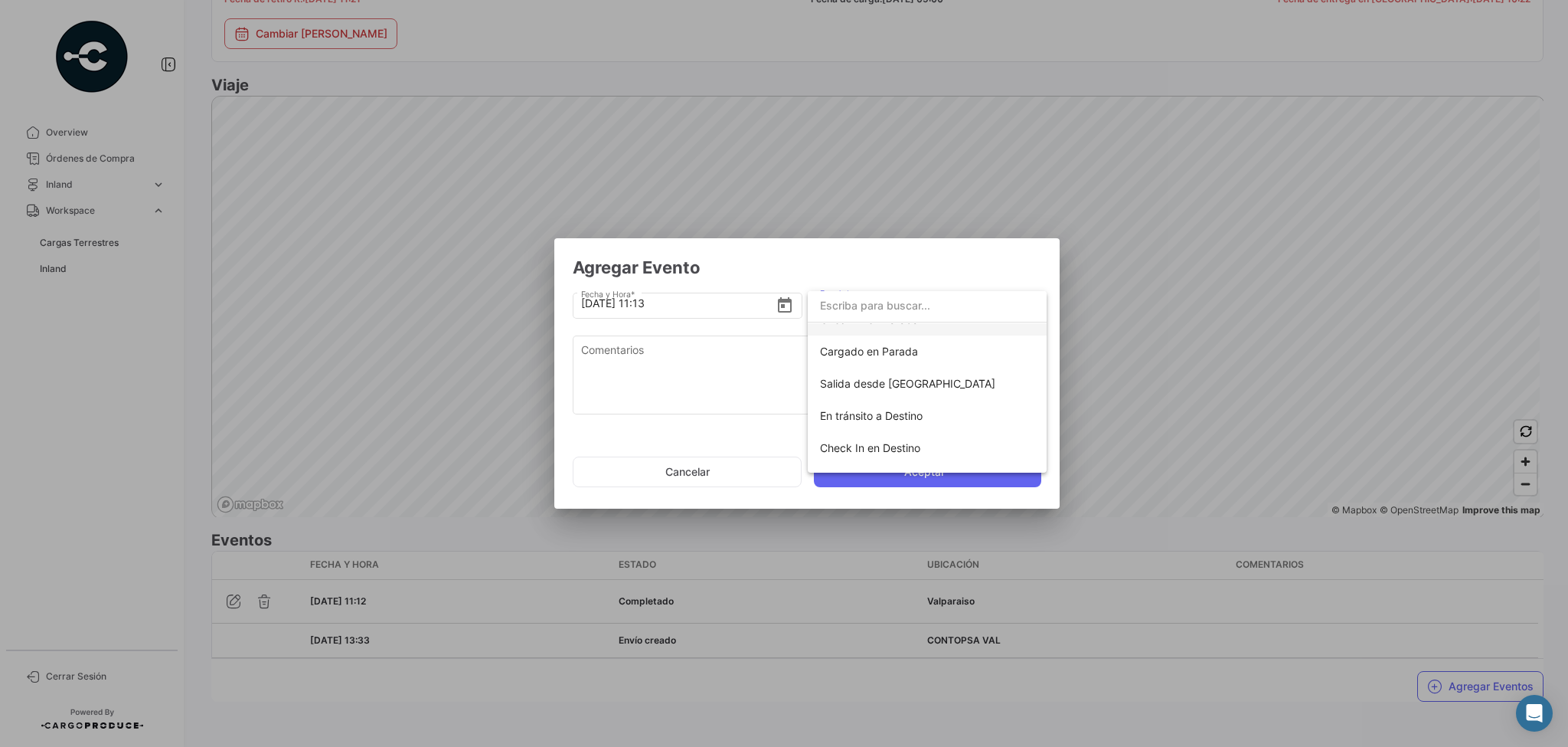
scroll to position [184, 0]
click at [399, 288] on div at bounding box center [784, 374] width 1568 height 747
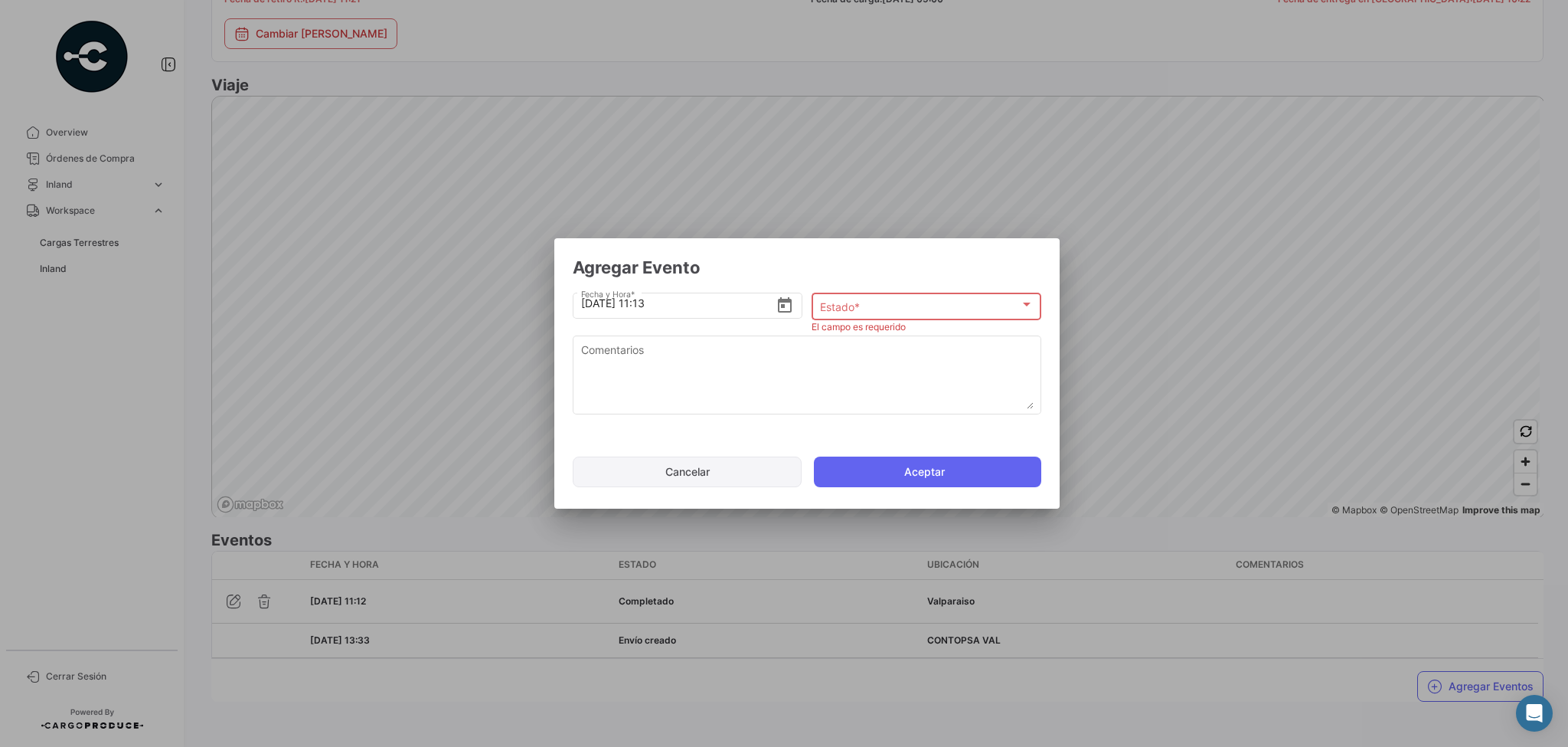
click at [716, 479] on button "Cancelar" at bounding box center [688, 472] width 229 height 30
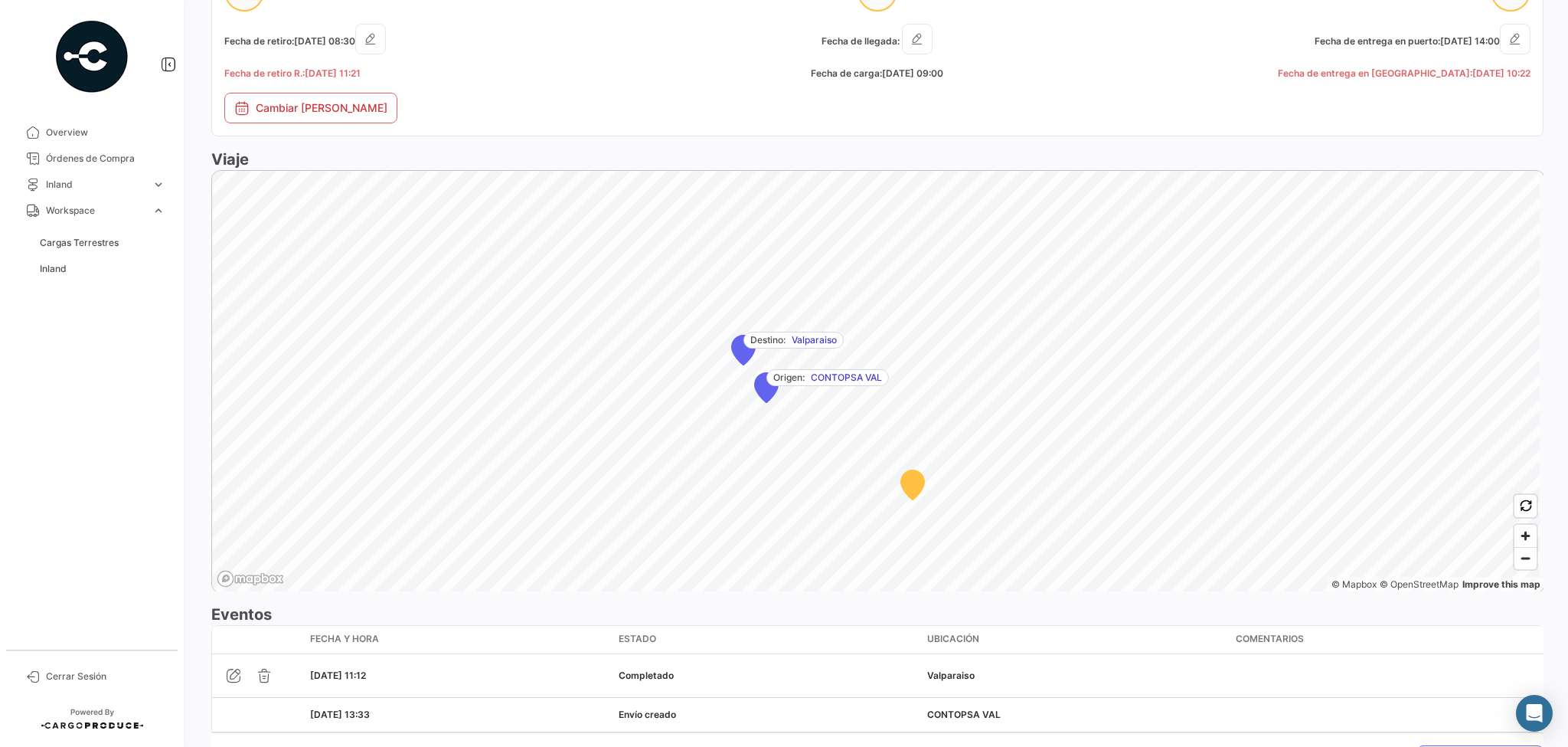
scroll to position [1035, 0]
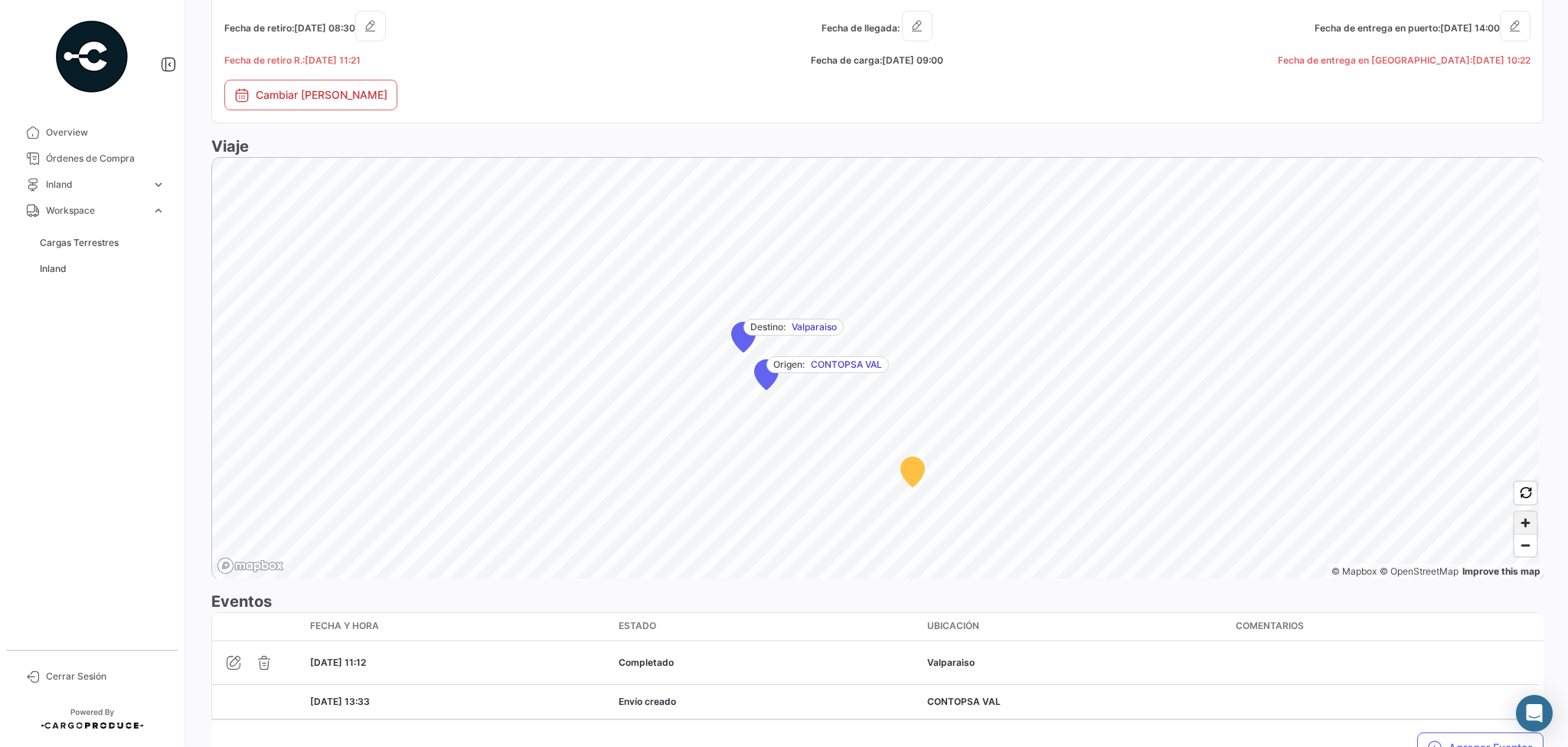
click at [1520, 520] on span "Zoom in" at bounding box center [1525, 523] width 23 height 23
click at [1520, 545] on span "Zoom out" at bounding box center [1525, 545] width 23 height 22
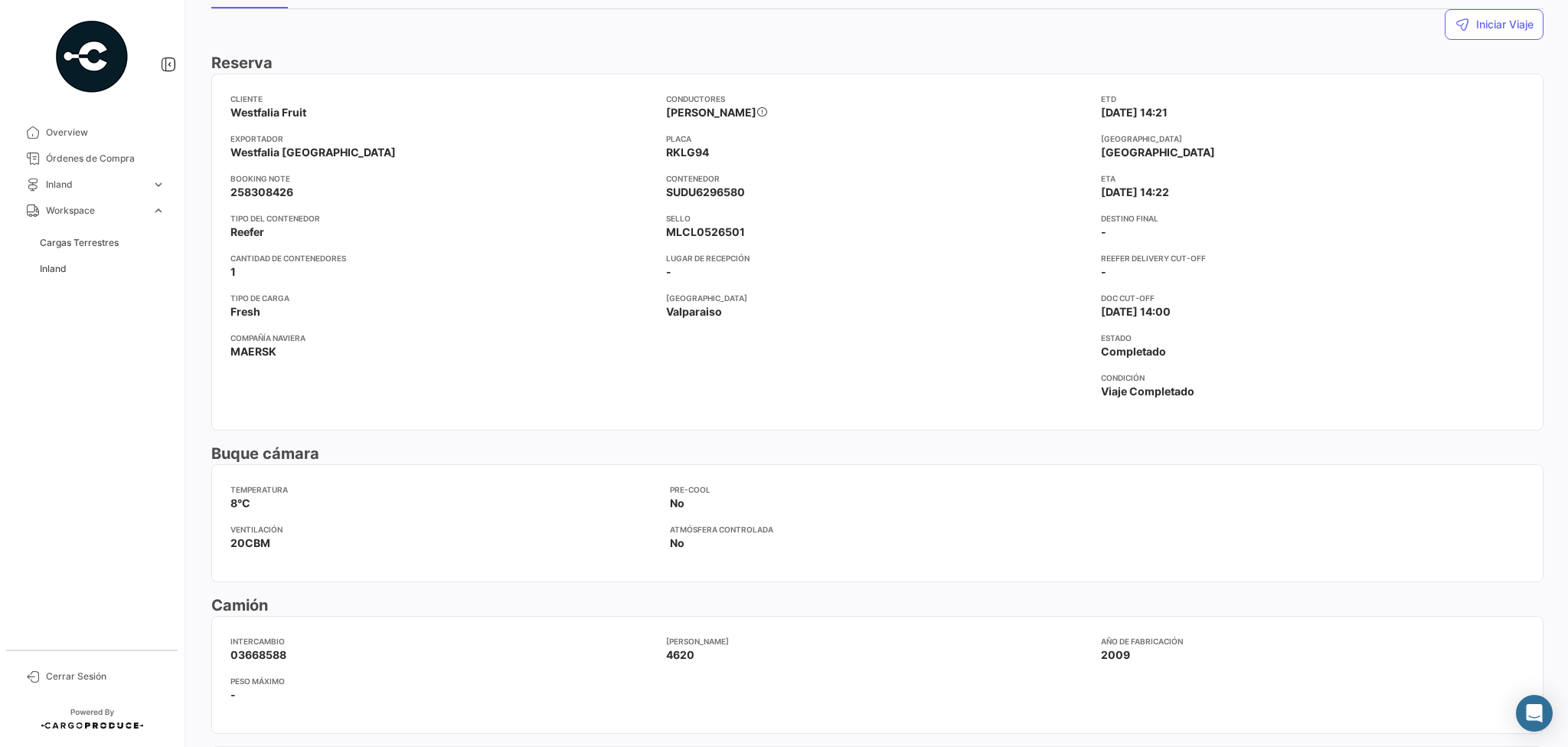
scroll to position [55, 0]
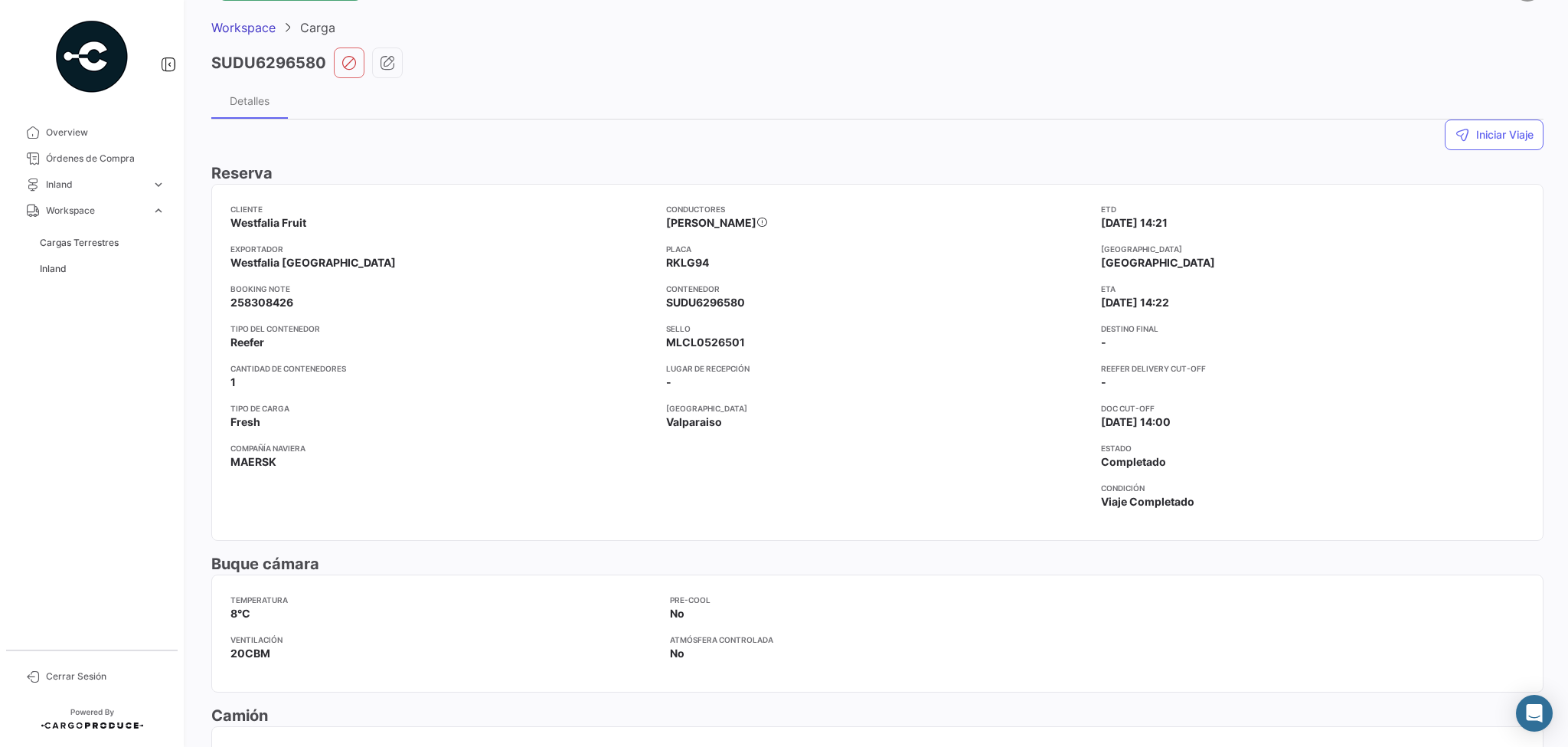
drag, startPoint x: 233, startPoint y: 301, endPoint x: 300, endPoint y: 296, distance: 67.2
click at [300, 296] on app-card-info-value "258308426" at bounding box center [442, 303] width 424 height 16
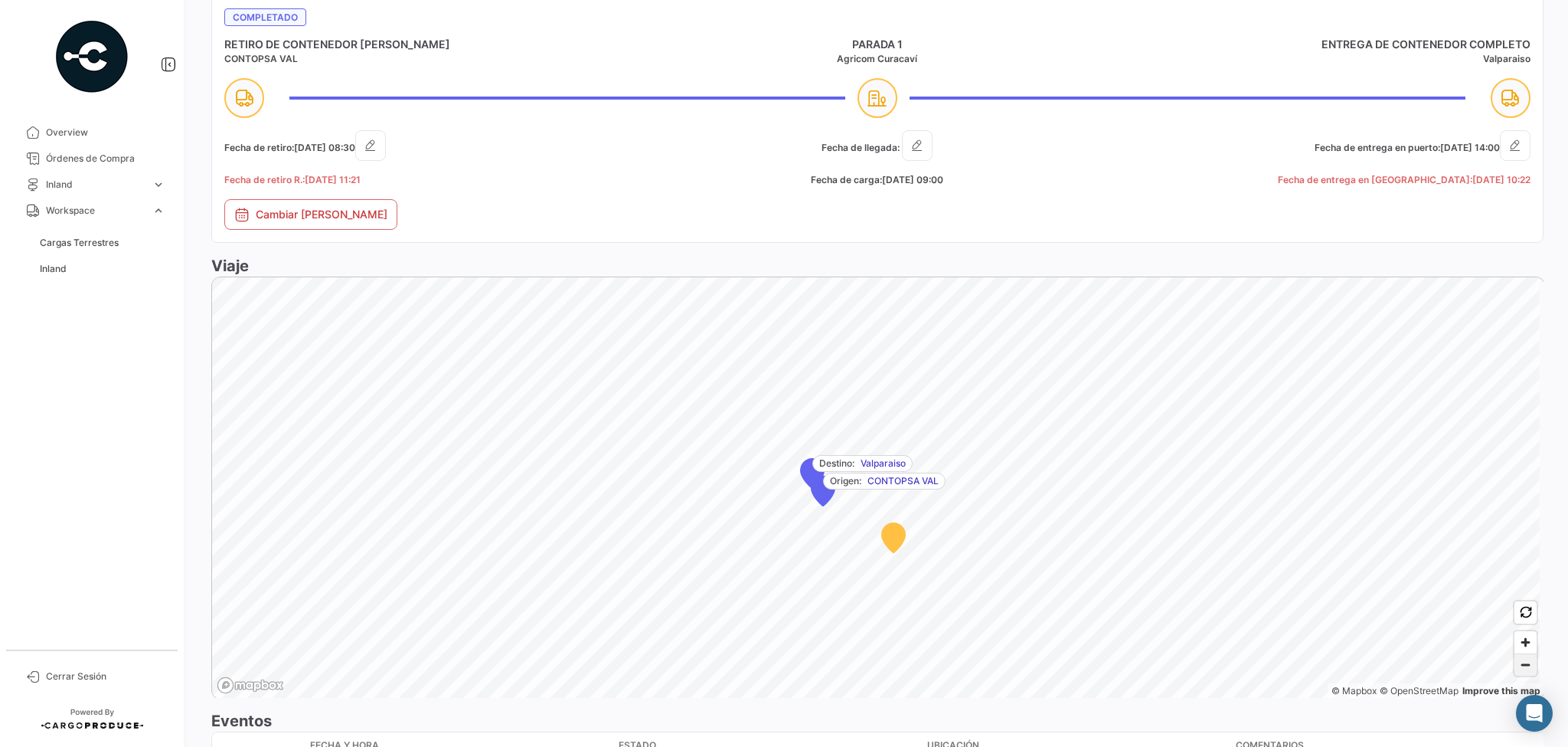
scroll to position [913, 0]
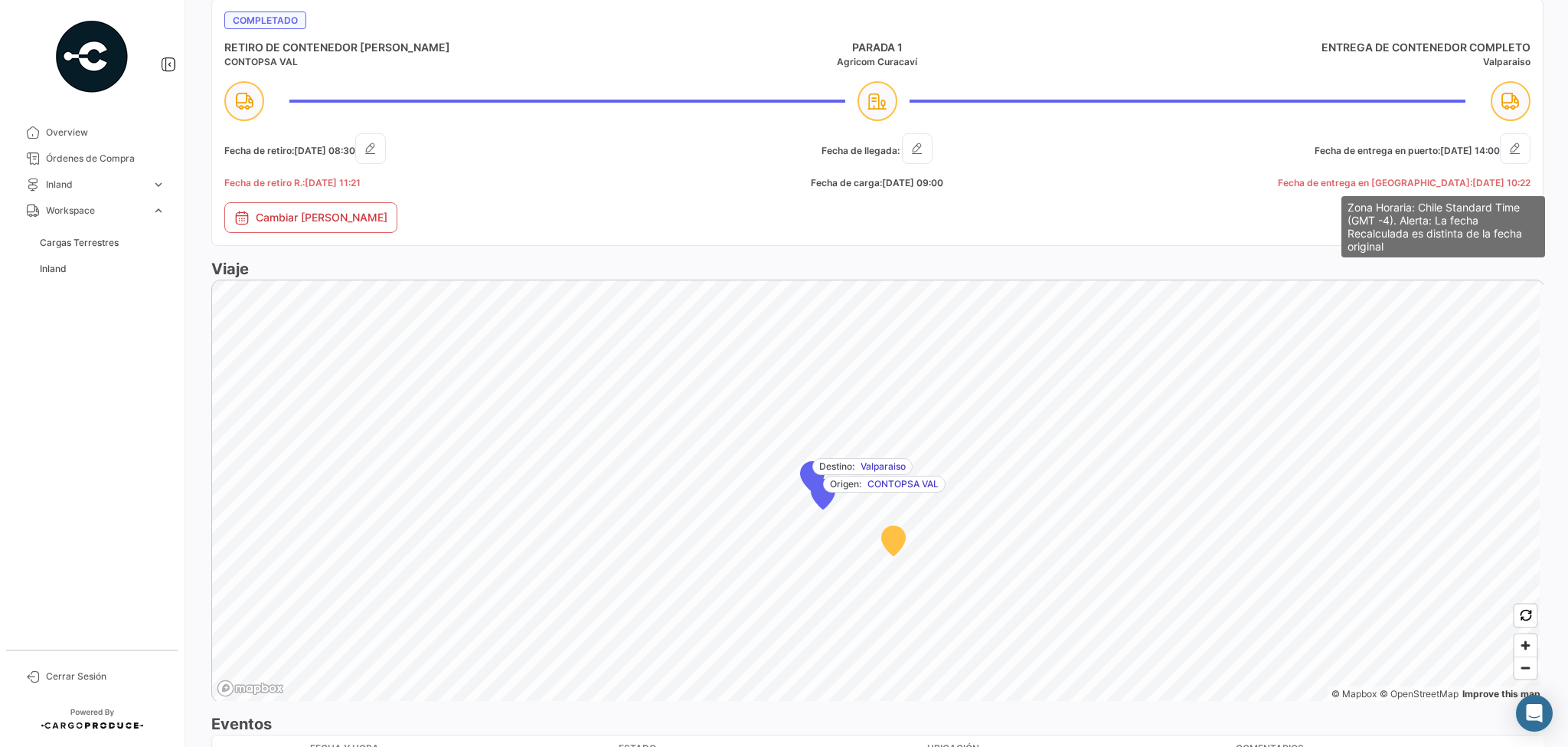
drag, startPoint x: 1444, startPoint y: 181, endPoint x: 1525, endPoint y: 184, distance: 81.1
click at [1525, 184] on mat-card "Completado RETIRO DE CONTENEDOR VACÍO CONTOPSA [PERSON_NAME] 1 Agricom Curacaví…" at bounding box center [877, 122] width 1333 height 248
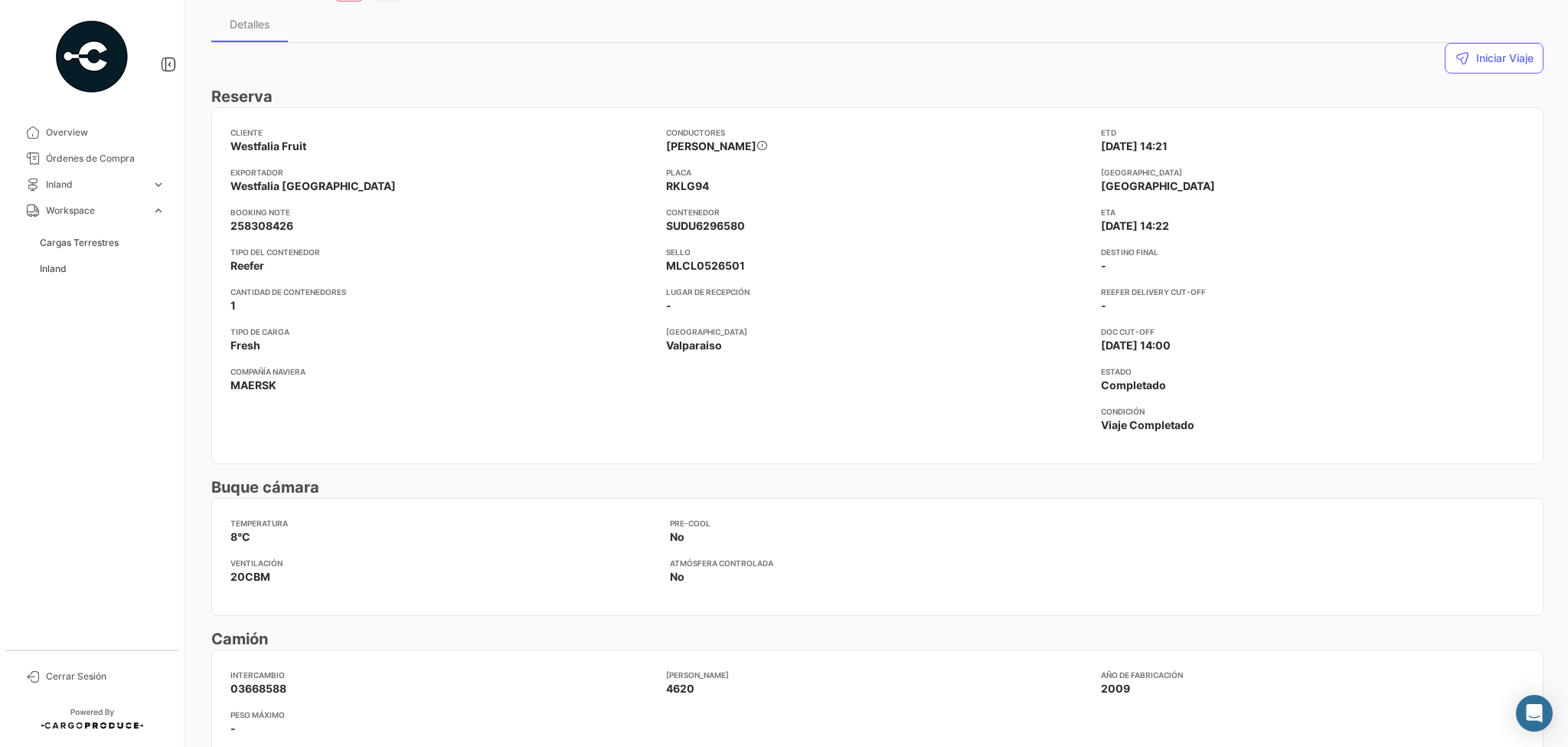
scroll to position [116, 0]
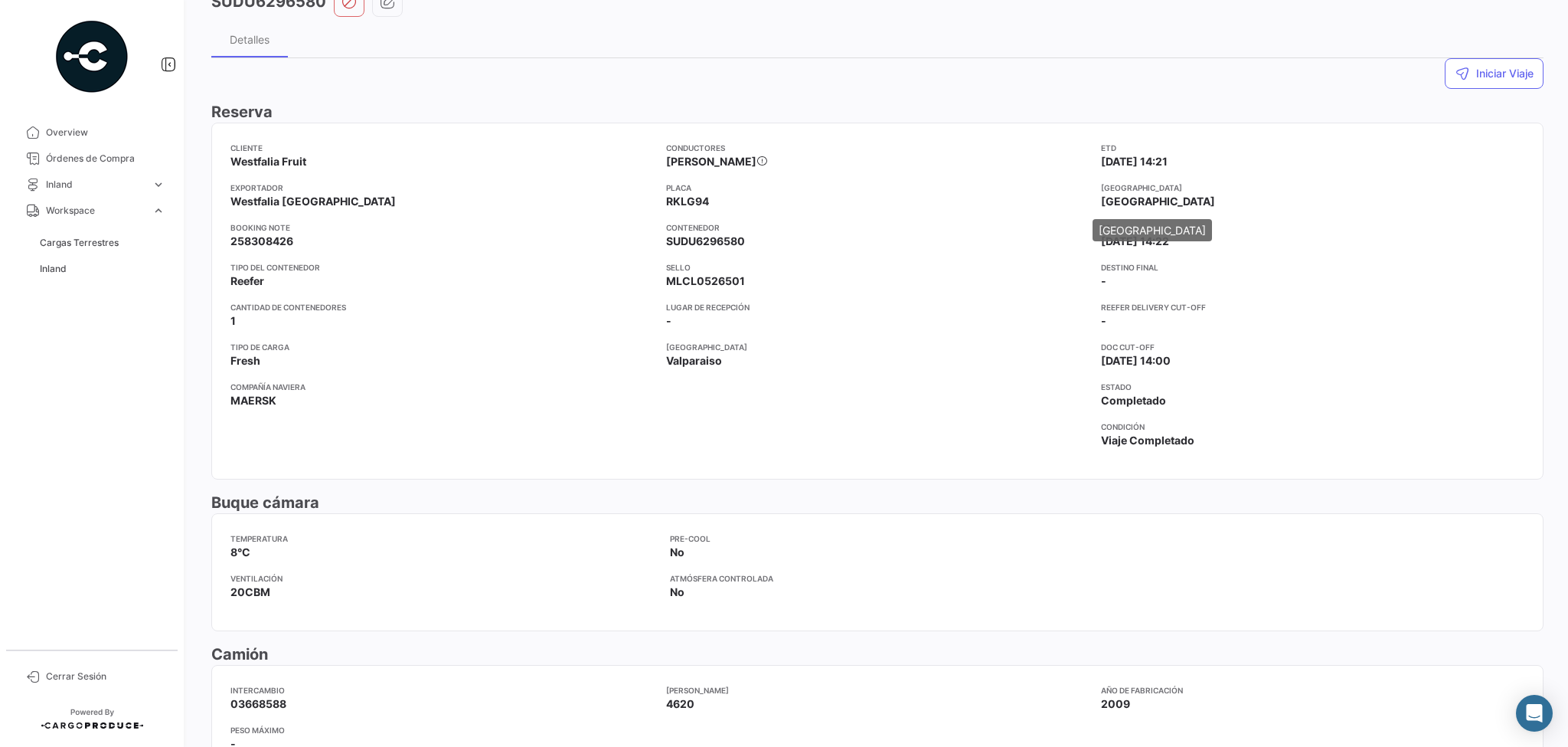
click at [1097, 241] on mat-tooltip-component "[GEOGRAPHIC_DATA]" at bounding box center [1152, 230] width 141 height 43
click at [1229, 236] on app-card-info-label "ETA [DATE] 14:22" at bounding box center [1313, 235] width 424 height 28
drag, startPoint x: 1098, startPoint y: 239, endPoint x: 1189, endPoint y: 239, distance: 91.0
click at [1169, 239] on span "[DATE] 14:22" at bounding box center [1135, 241] width 68 height 16
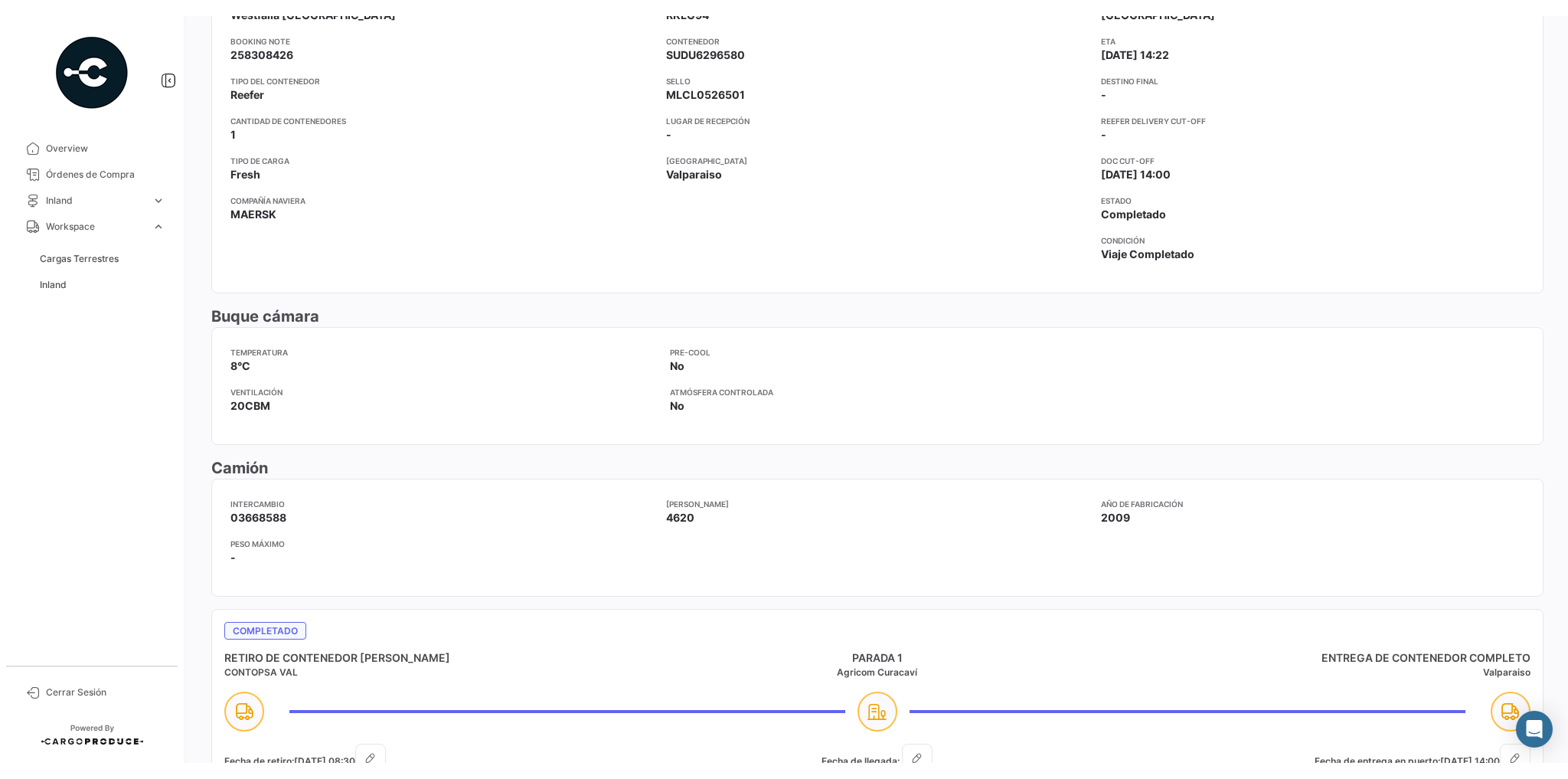
scroll to position [0, 0]
